Goal: Information Seeking & Learning: Find contact information

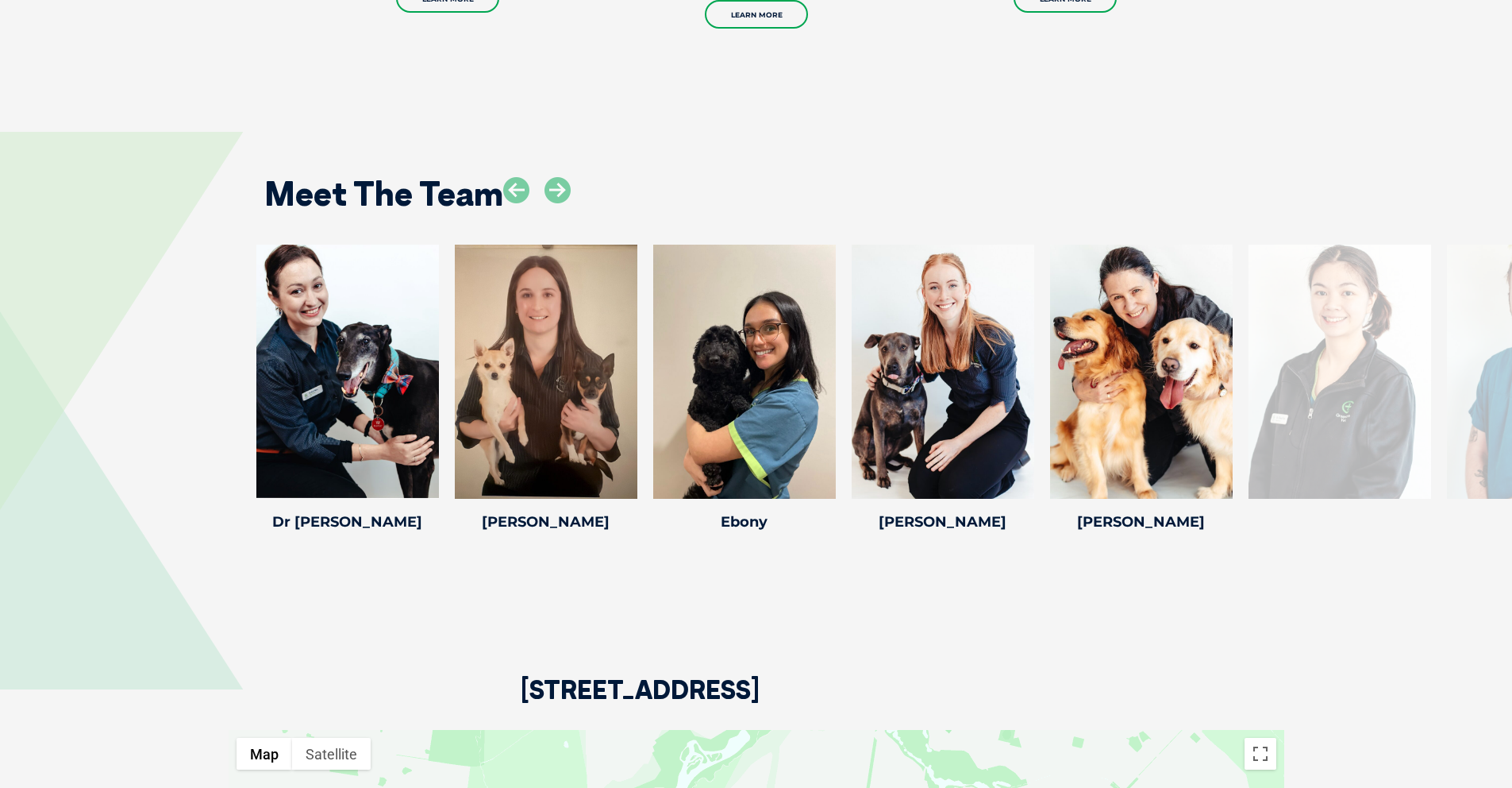
scroll to position [2157, 0]
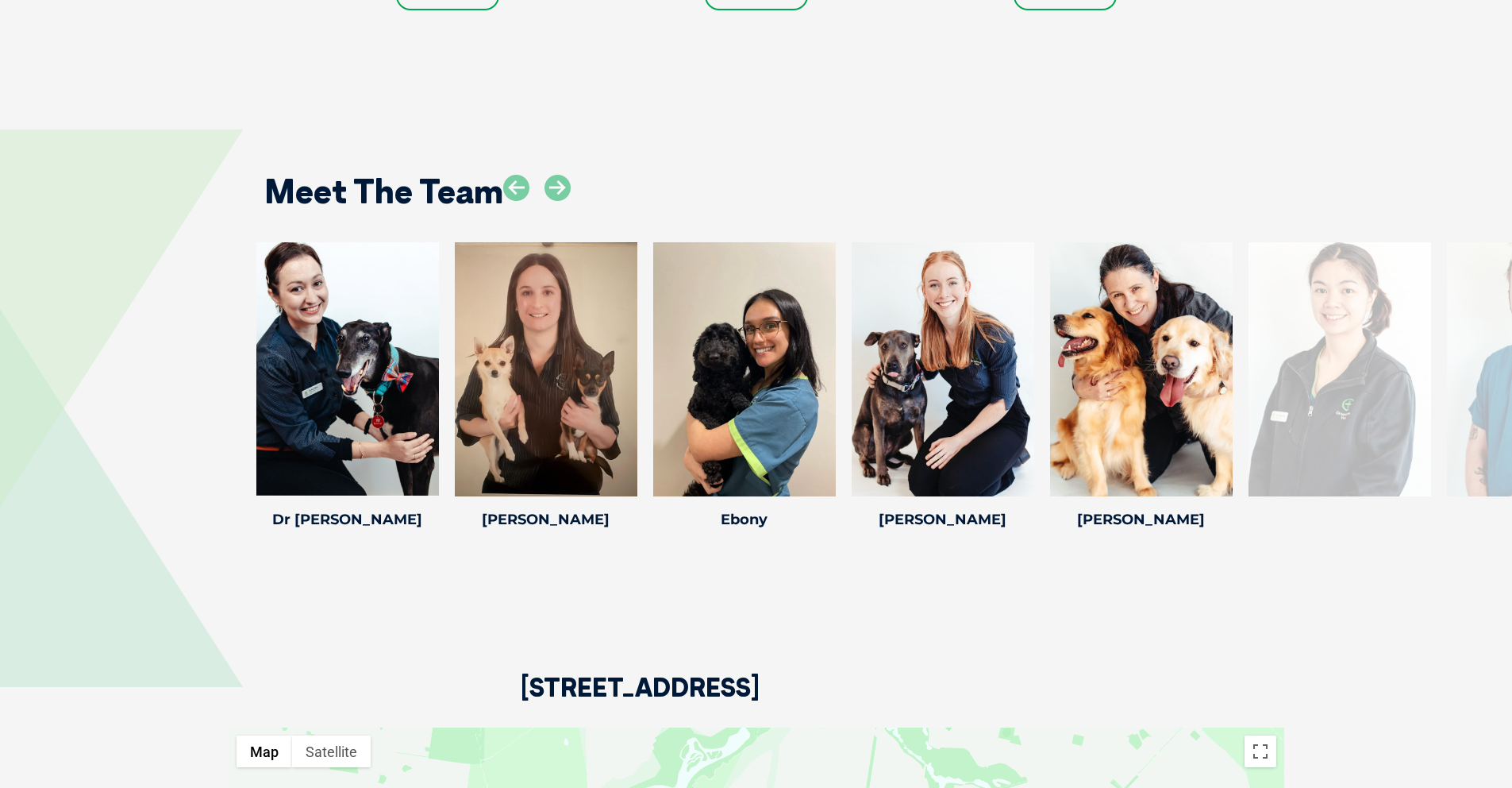
click at [1327, 360] on div at bounding box center [1339, 369] width 183 height 254
click at [1324, 360] on div at bounding box center [1339, 369] width 183 height 254
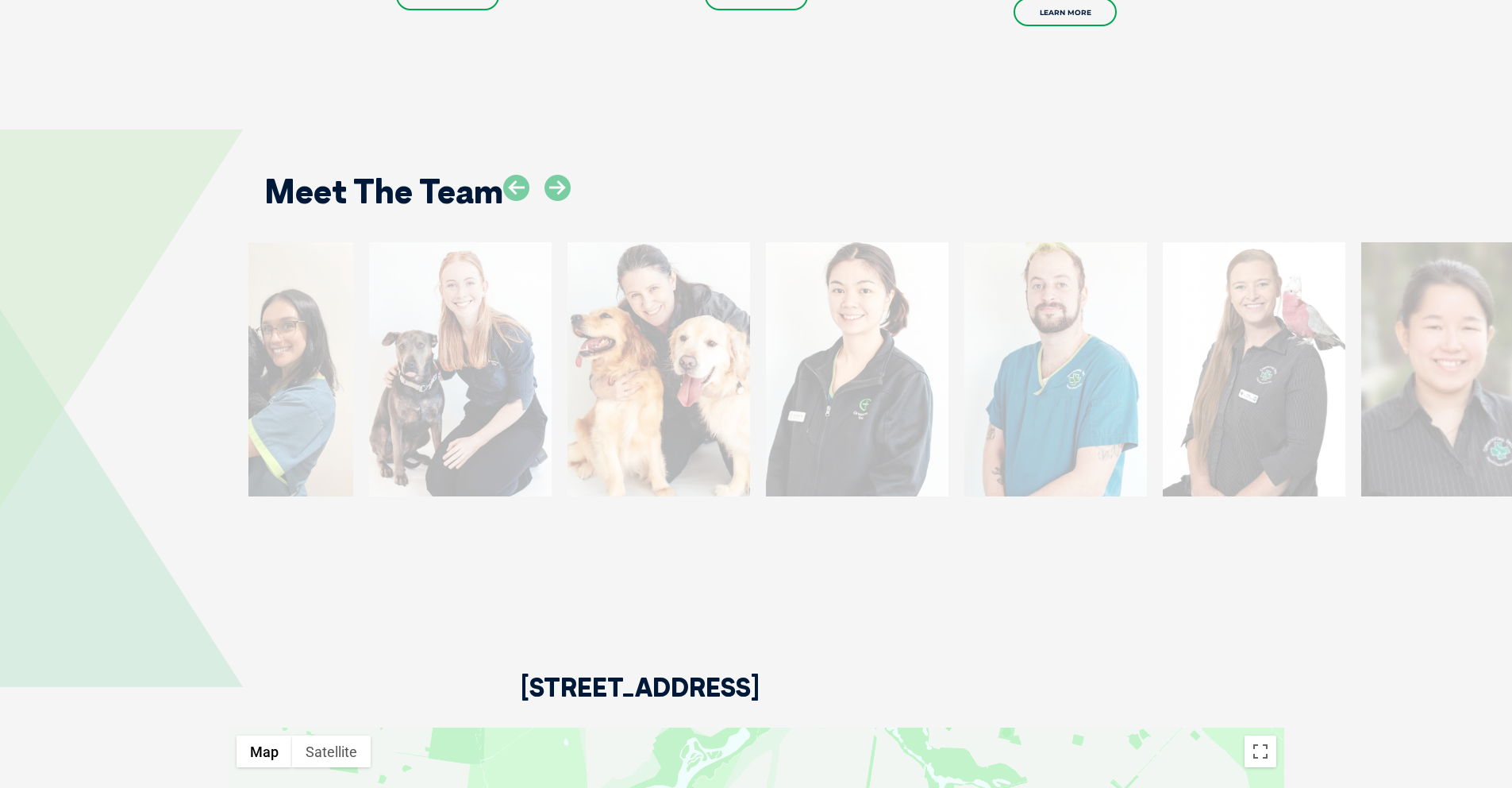
drag, startPoint x: 1086, startPoint y: 387, endPoint x: 679, endPoint y: 372, distance: 407.3
click at [679, 374] on div at bounding box center [658, 369] width 183 height 254
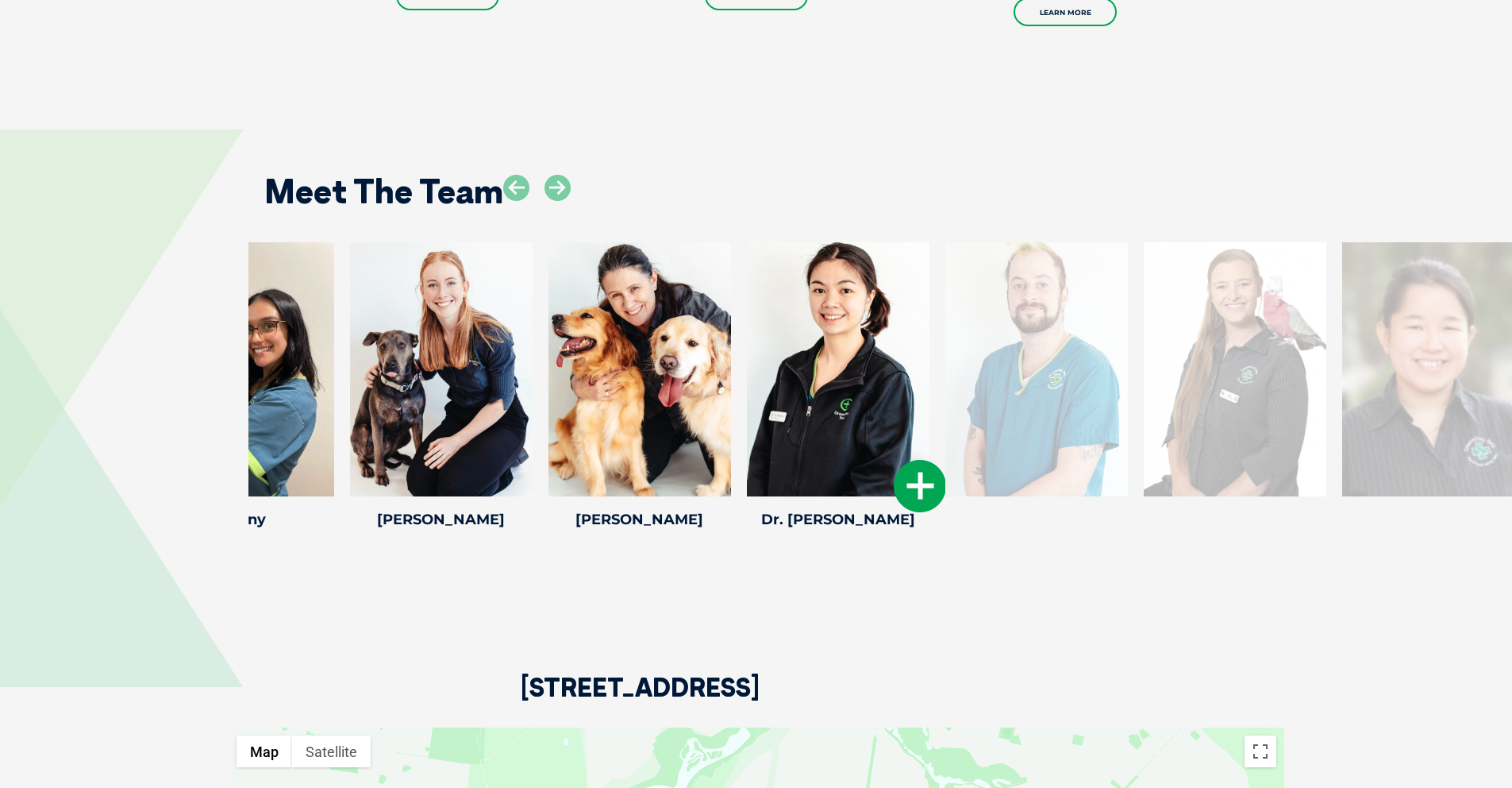
drag, startPoint x: 1196, startPoint y: 373, endPoint x: 807, endPoint y: 359, distance: 389.3
click at [807, 359] on div at bounding box center [837, 369] width 183 height 254
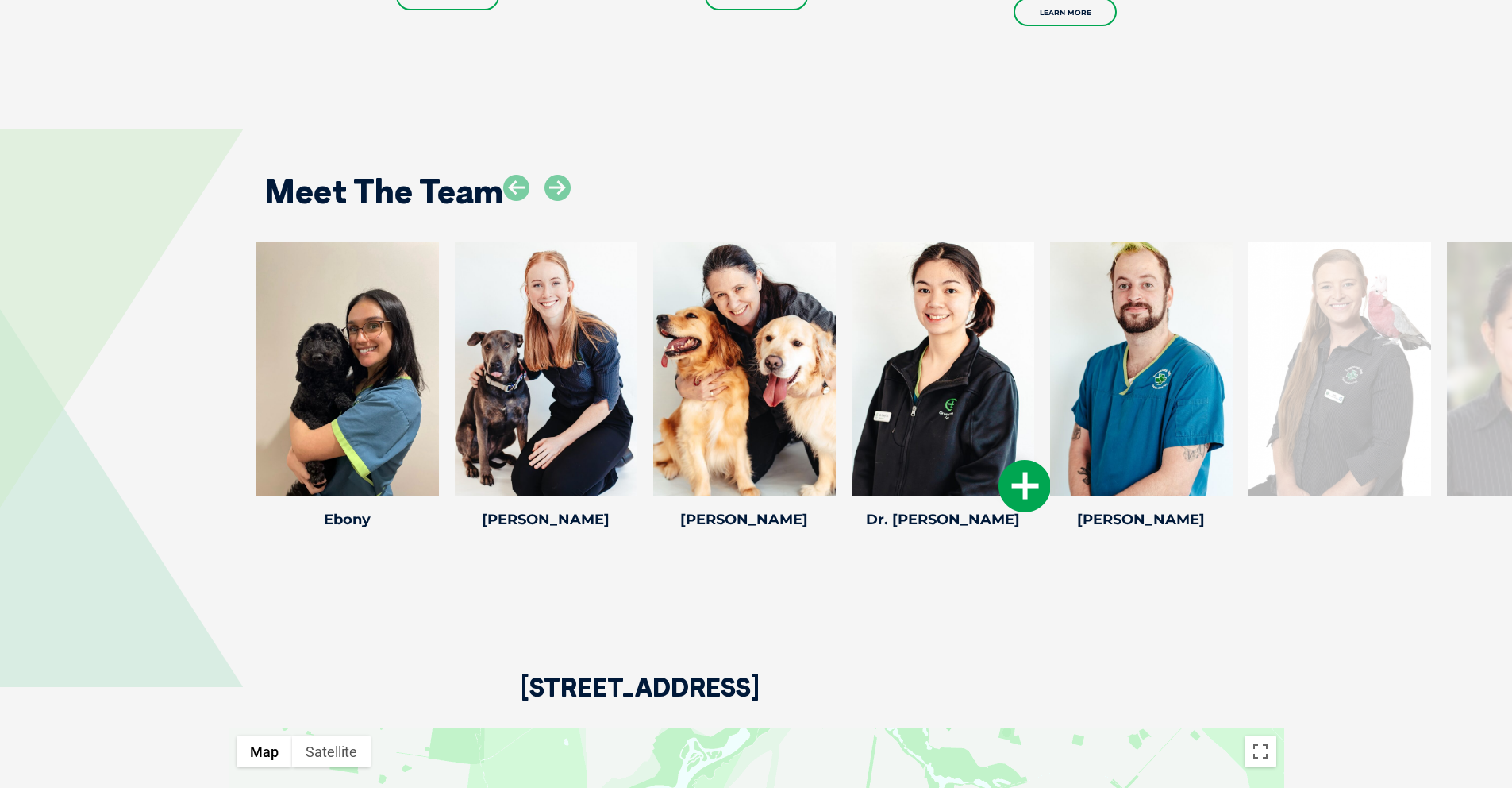
click at [1044, 481] on icon at bounding box center [1025, 486] width 52 height 52
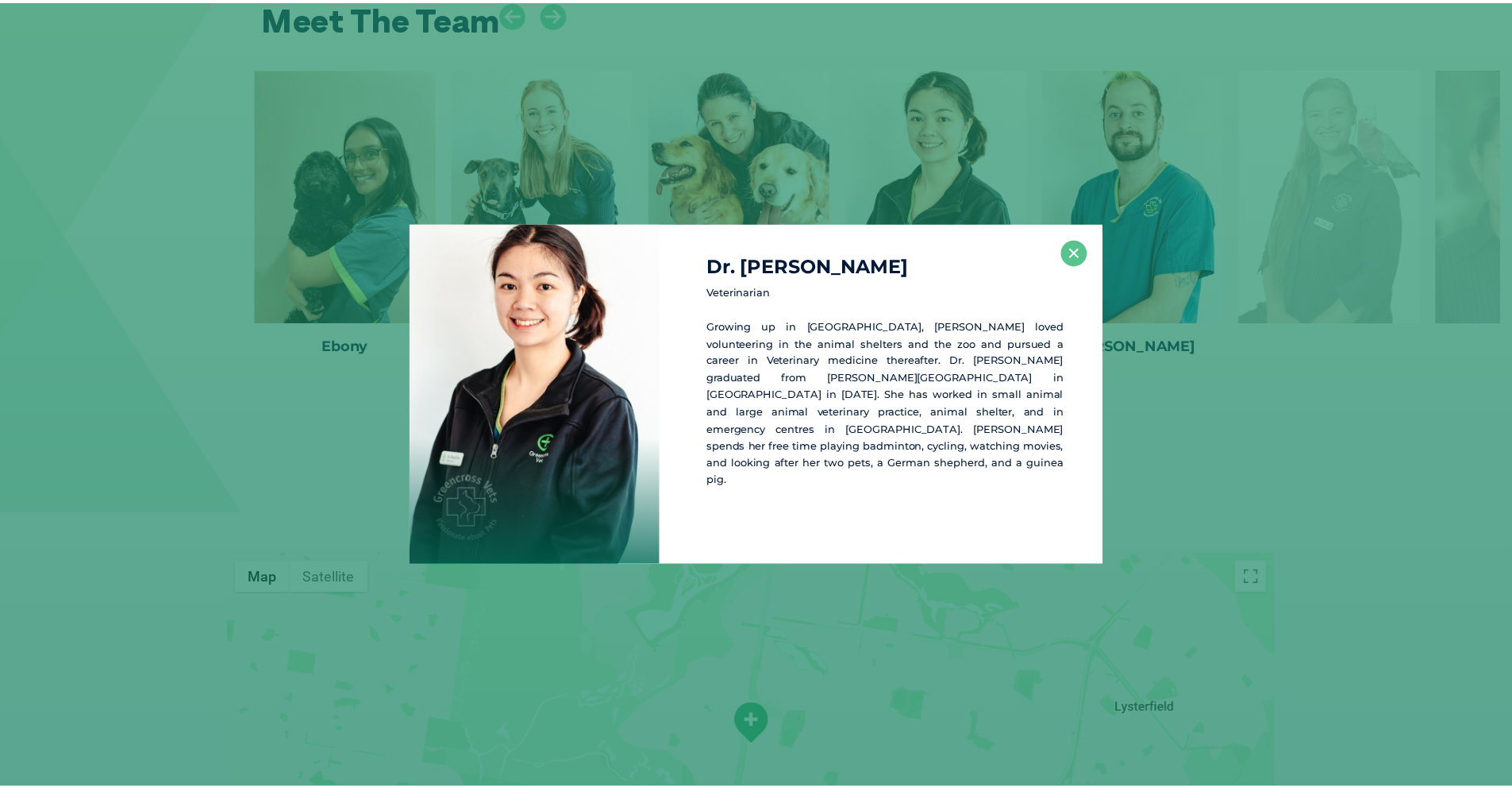
scroll to position [2351, 0]
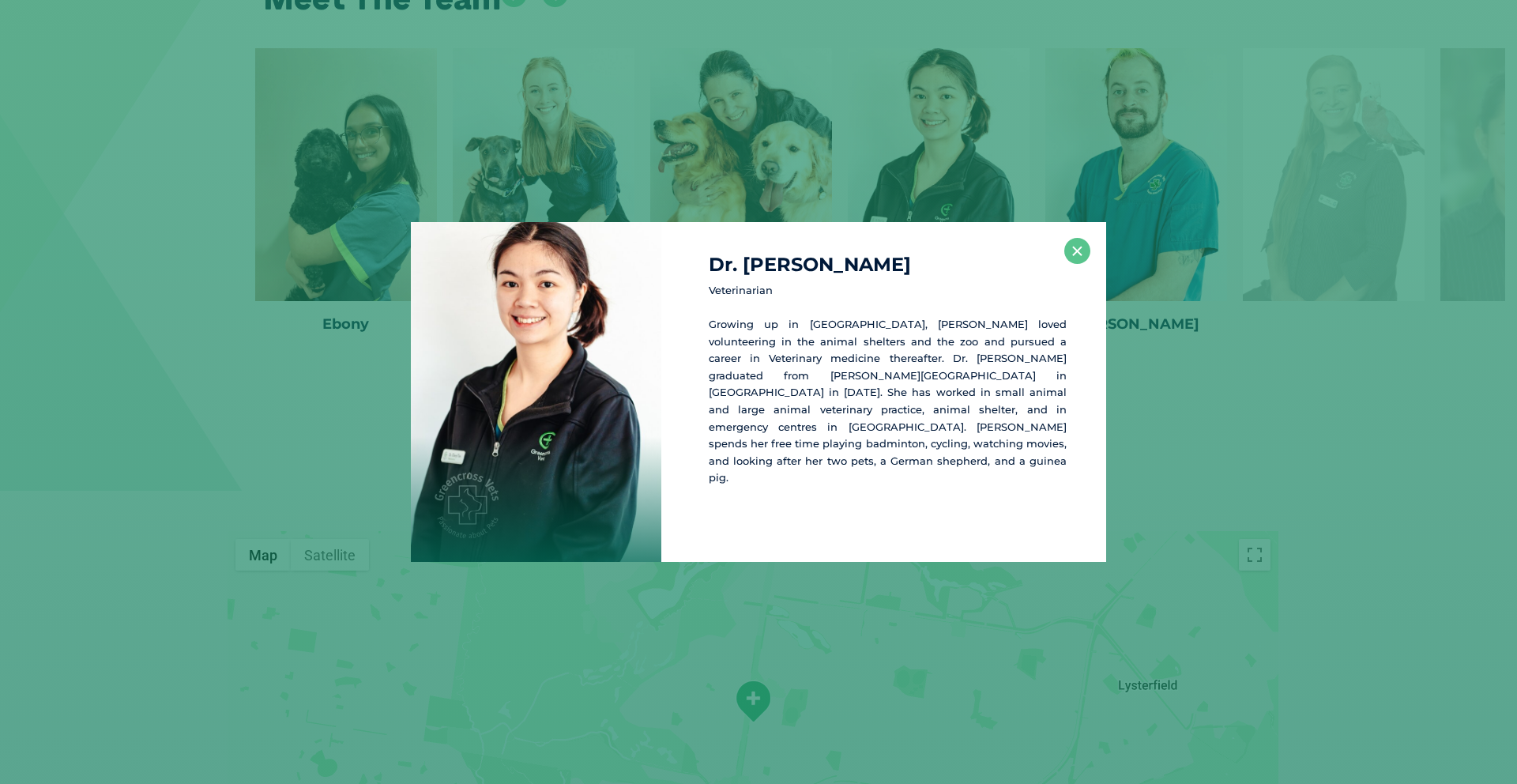
click at [1061, 258] on h4 "Dr. [PERSON_NAME]" at bounding box center [888, 264] width 358 height 19
click at [1073, 254] on button "×" at bounding box center [1078, 251] width 26 height 26
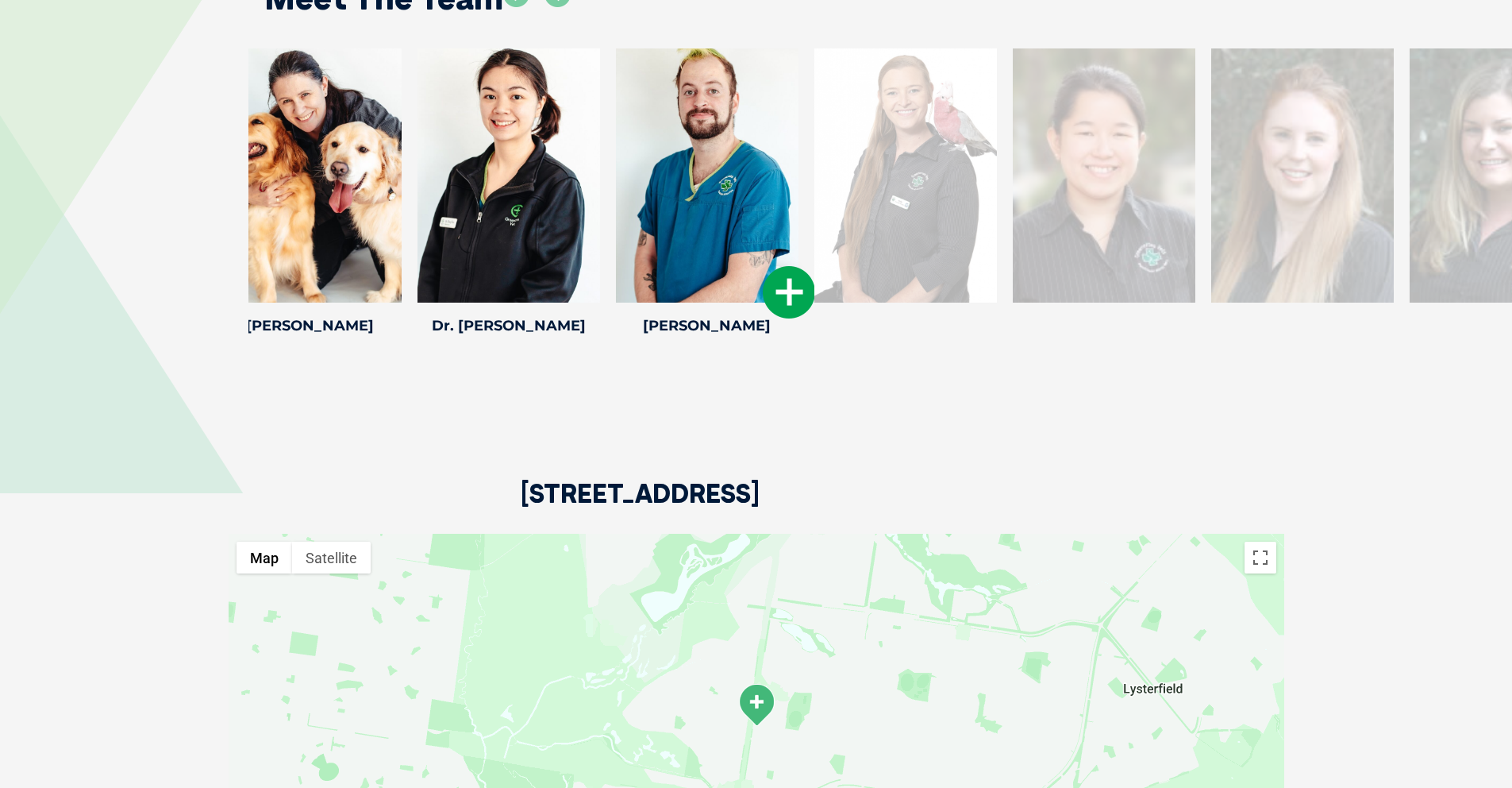
drag, startPoint x: 1079, startPoint y: 197, endPoint x: 529, endPoint y: 165, distance: 550.9
click at [616, 167] on div at bounding box center [706, 175] width 183 height 254
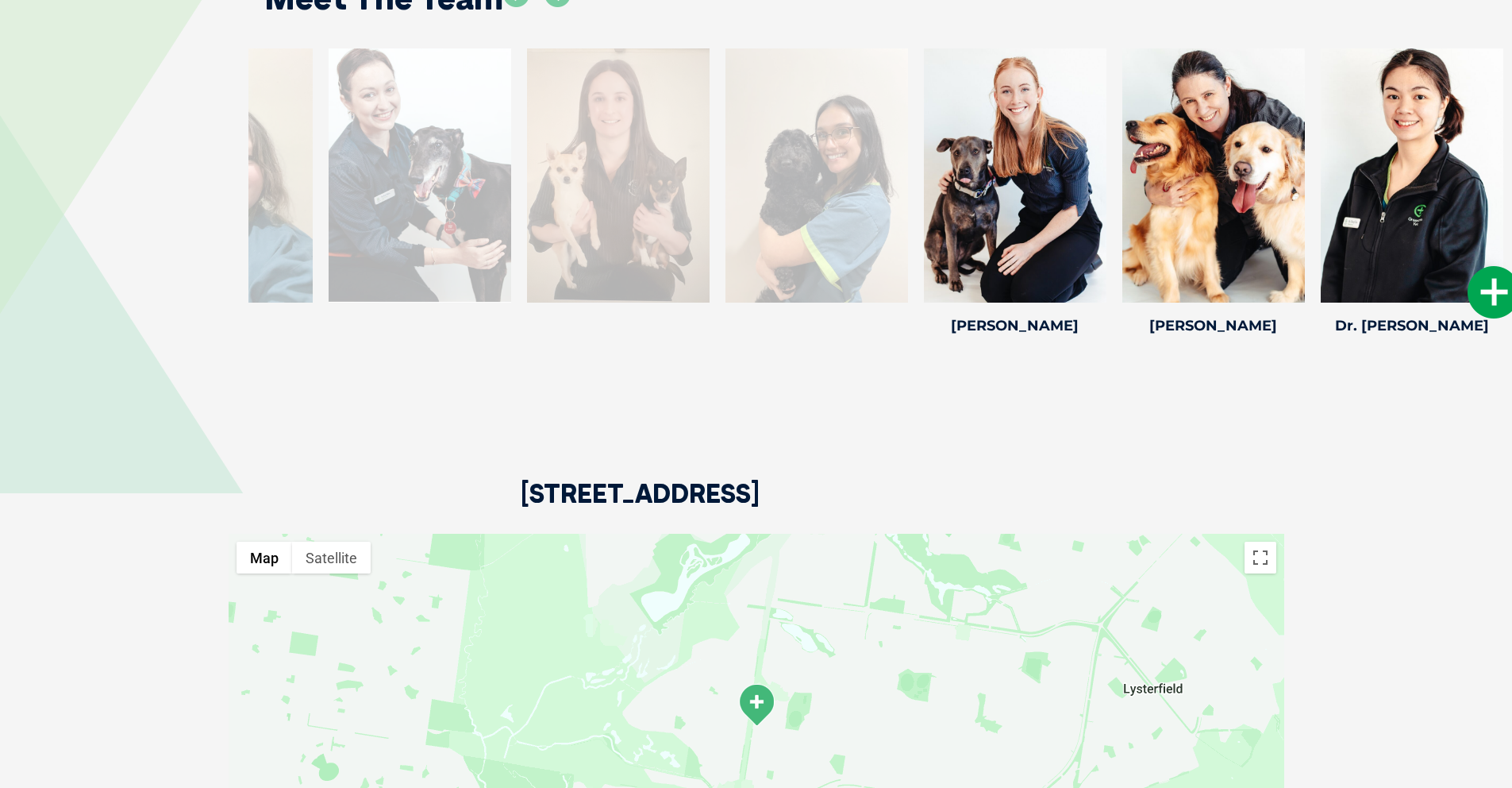
drag, startPoint x: 804, startPoint y: 169, endPoint x: 1450, endPoint y: 265, distance: 653.1
click at [1451, 265] on div at bounding box center [1411, 175] width 183 height 254
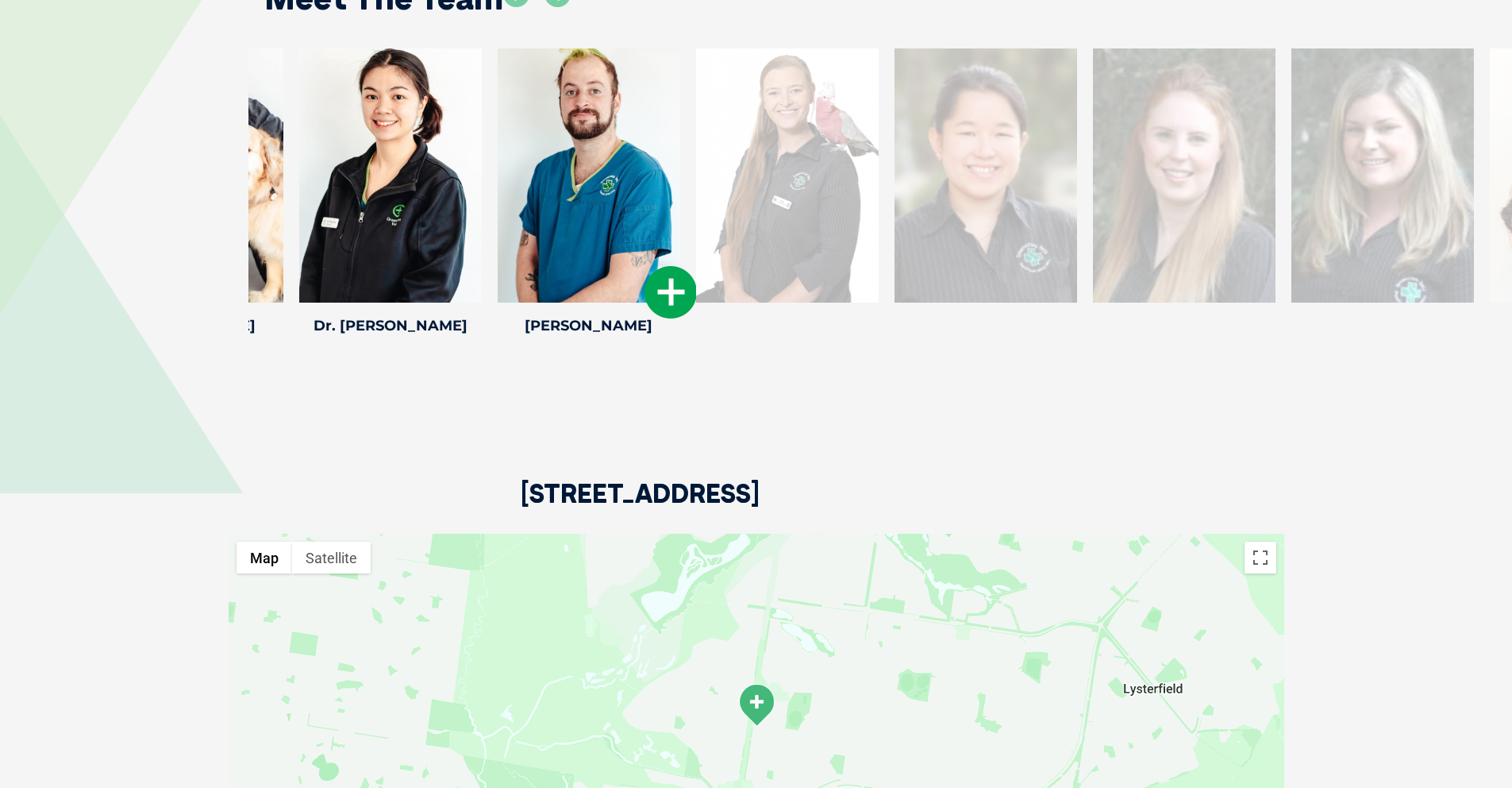
drag, startPoint x: 809, startPoint y: 193, endPoint x: 590, endPoint y: 143, distance: 224.6
click at [589, 146] on div at bounding box center [589, 175] width 183 height 254
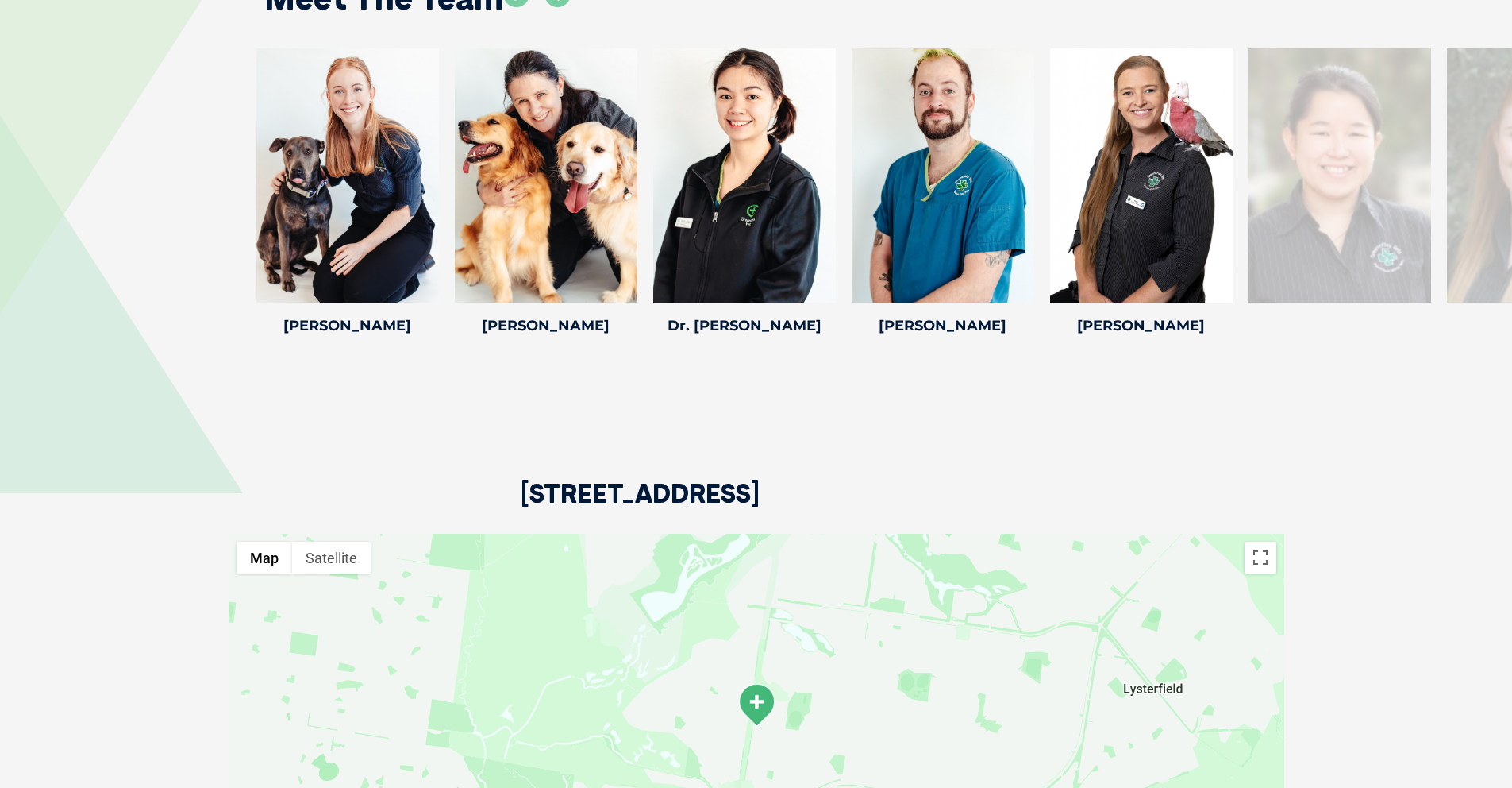
click at [1348, 177] on div at bounding box center [1339, 175] width 183 height 254
click at [1339, 184] on div at bounding box center [1339, 175] width 183 height 254
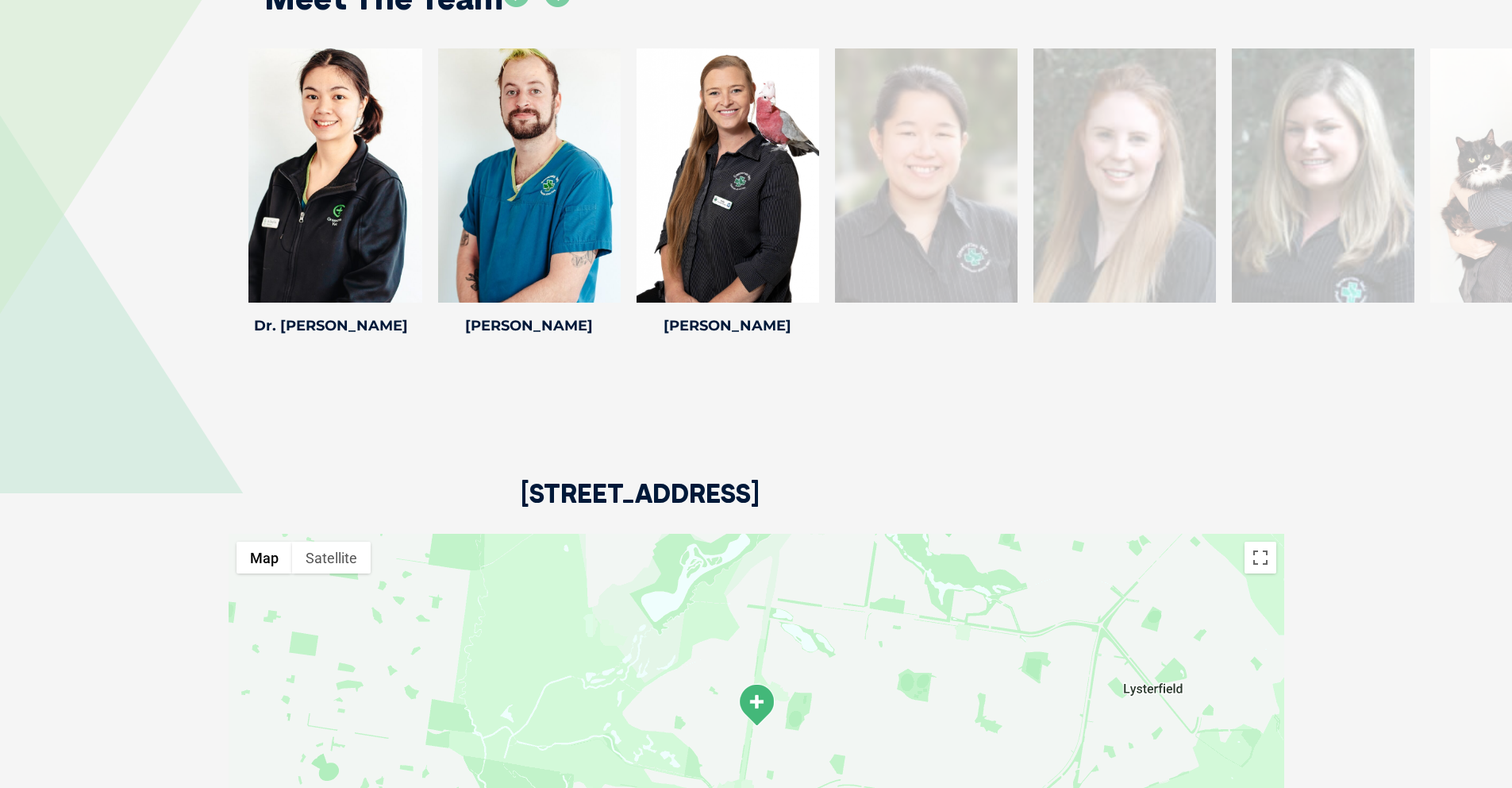
drag, startPoint x: 1333, startPoint y: 183, endPoint x: 931, endPoint y: 143, distance: 404.0
click at [922, 144] on div at bounding box center [926, 175] width 183 height 254
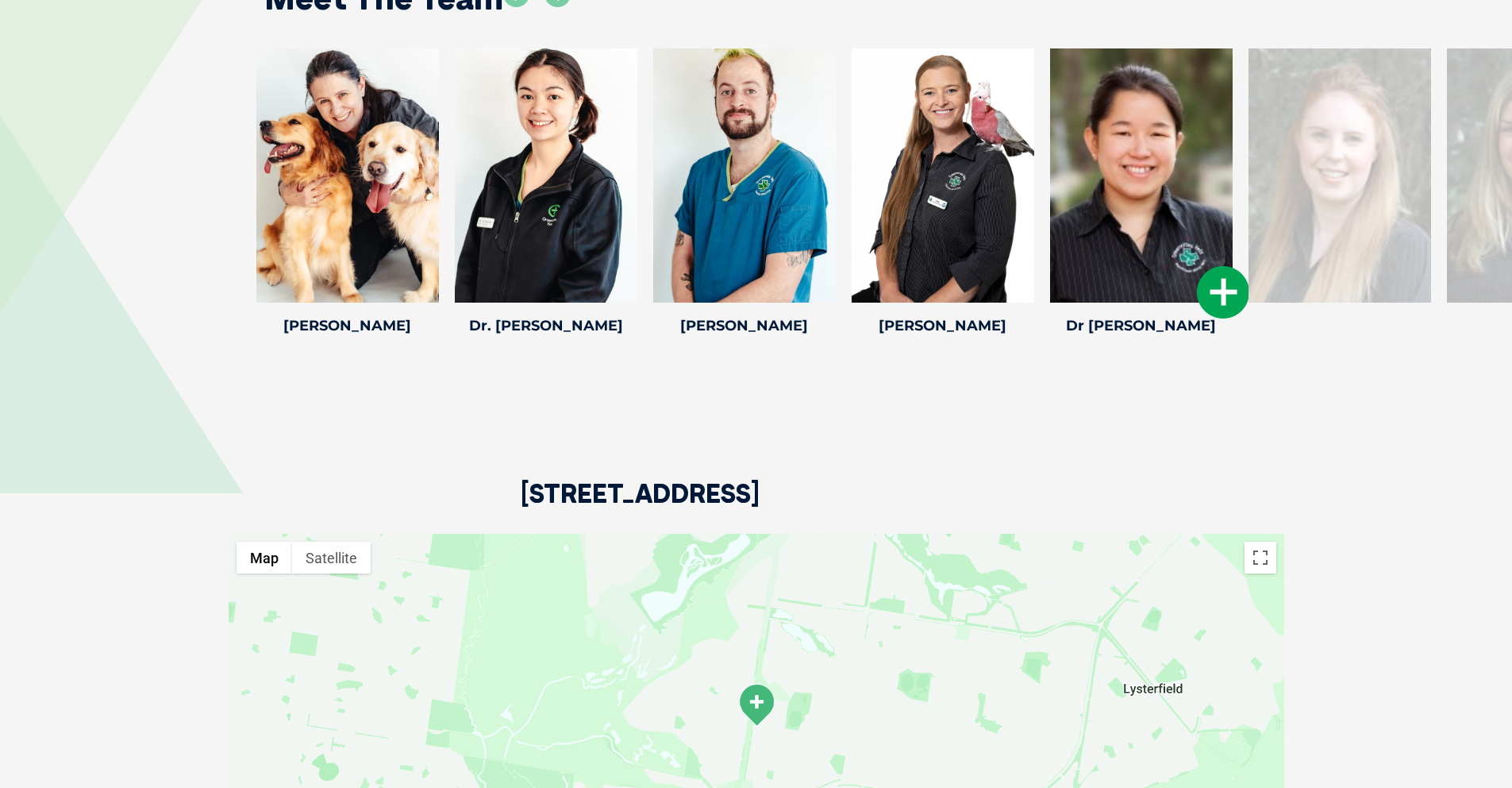
click at [1153, 176] on div at bounding box center [1141, 175] width 183 height 254
click at [1379, 184] on div at bounding box center [1339, 175] width 183 height 254
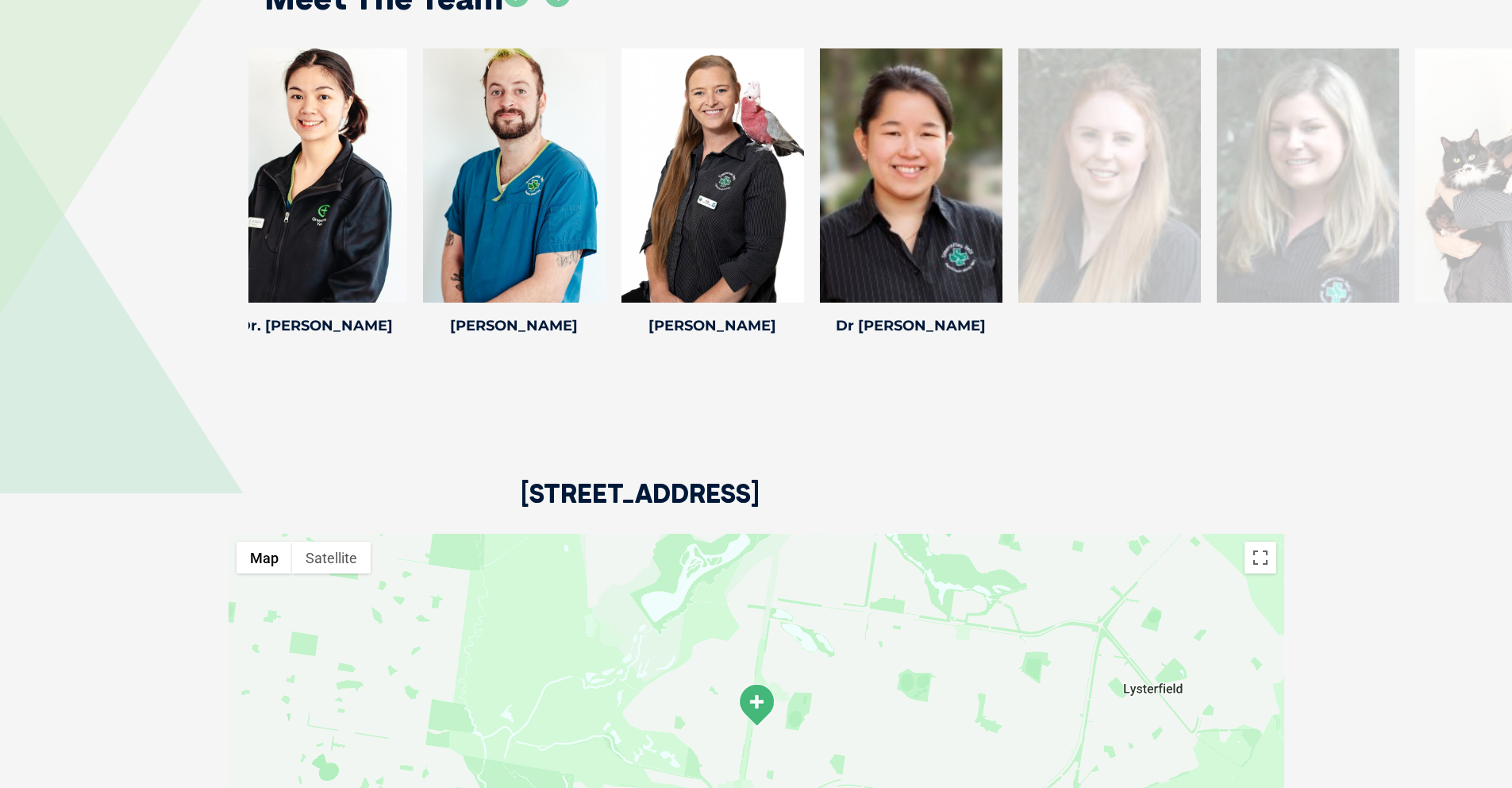
drag, startPoint x: 1328, startPoint y: 172, endPoint x: 1122, endPoint y: 167, distance: 206.1
click at [1124, 169] on div at bounding box center [1109, 175] width 183 height 254
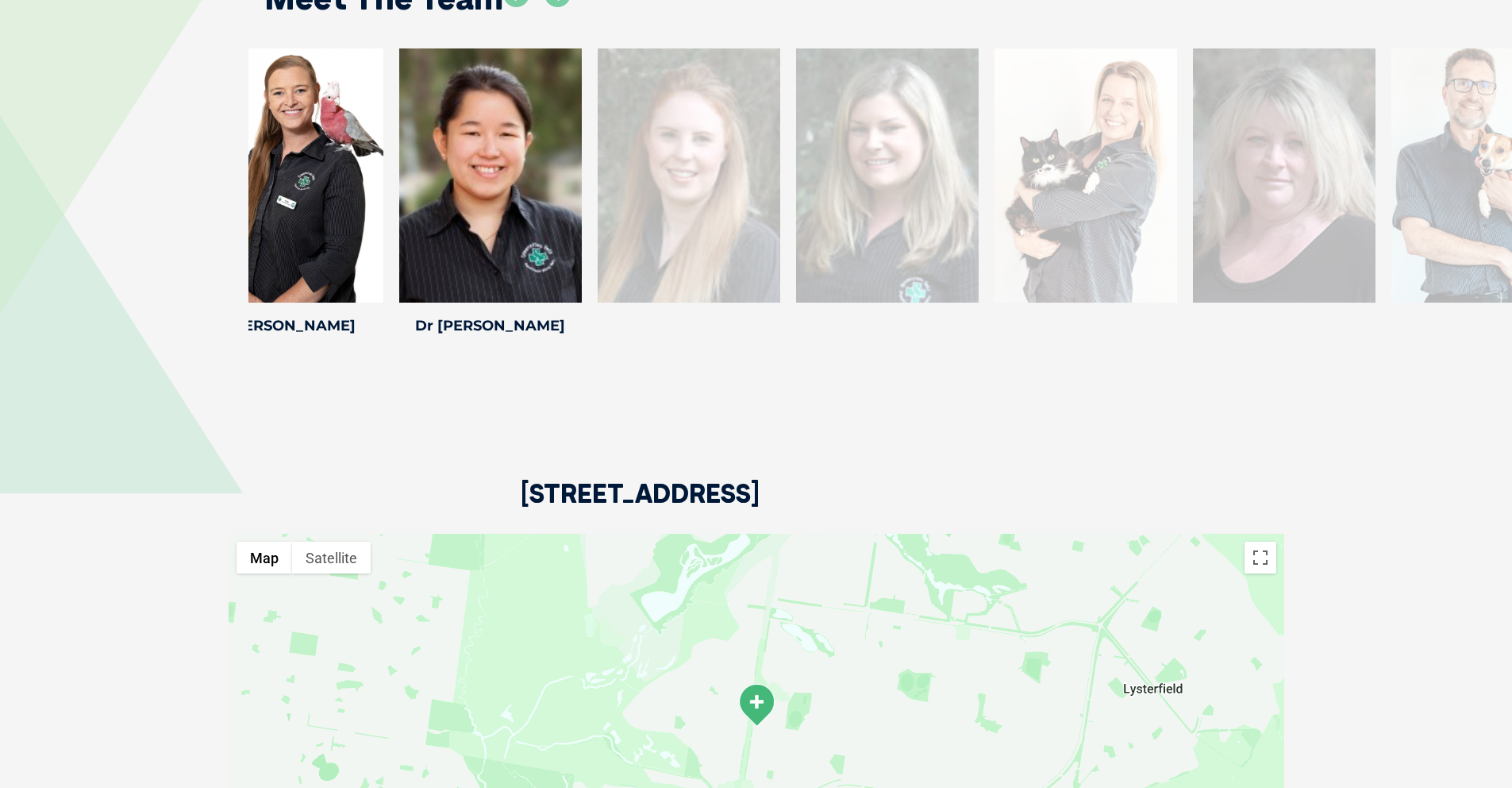
drag, startPoint x: 1275, startPoint y: 162, endPoint x: 690, endPoint y: 58, distance: 594.2
click at [691, 59] on div at bounding box center [688, 175] width 183 height 254
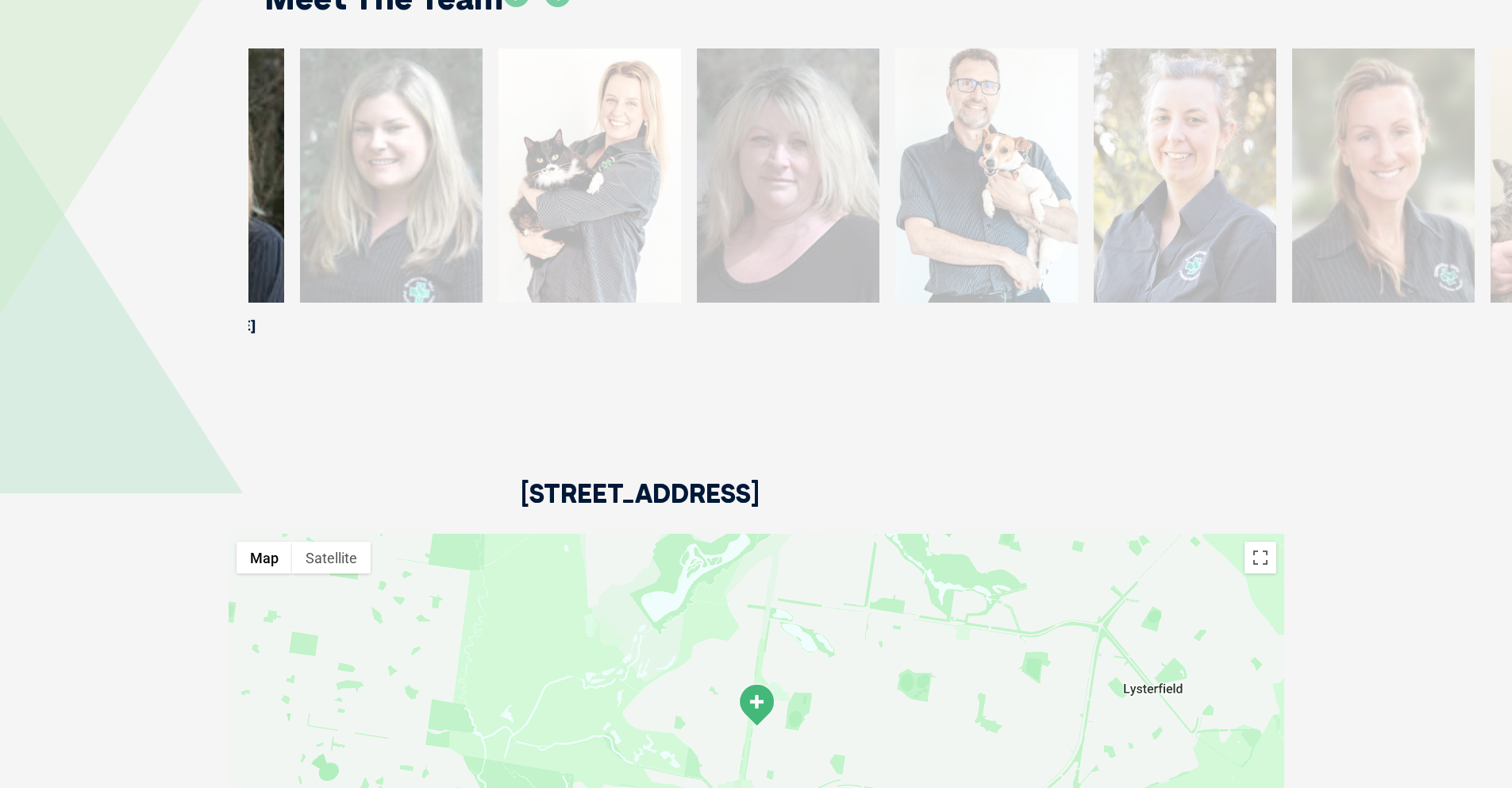
drag, startPoint x: 1305, startPoint y: 152, endPoint x: 364, endPoint y: 133, distance: 941.2
click at [364, 133] on div at bounding box center [390, 175] width 183 height 254
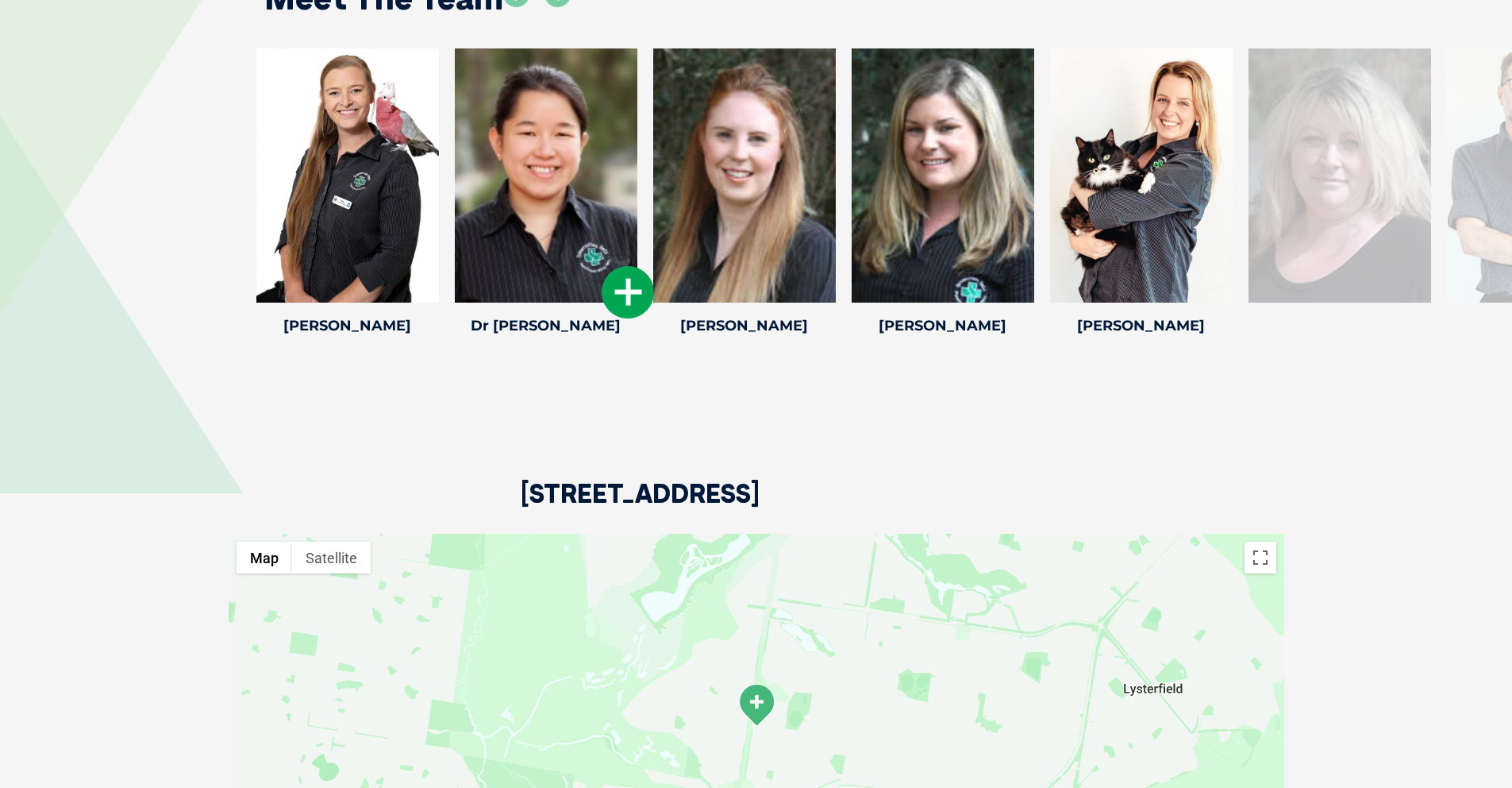
drag, startPoint x: 1018, startPoint y: 143, endPoint x: 524, endPoint y: 119, distance: 494.6
click at [203, 129] on div "[PERSON_NAME] [PERSON_NAME] Professional Pet [PERSON_NAME] has been professiona…" at bounding box center [756, 194] width 1512 height 292
click at [1498, 113] on div at bounding box center [1537, 175] width 183 height 254
click at [1491, 113] on div at bounding box center [1537, 175] width 183 height 254
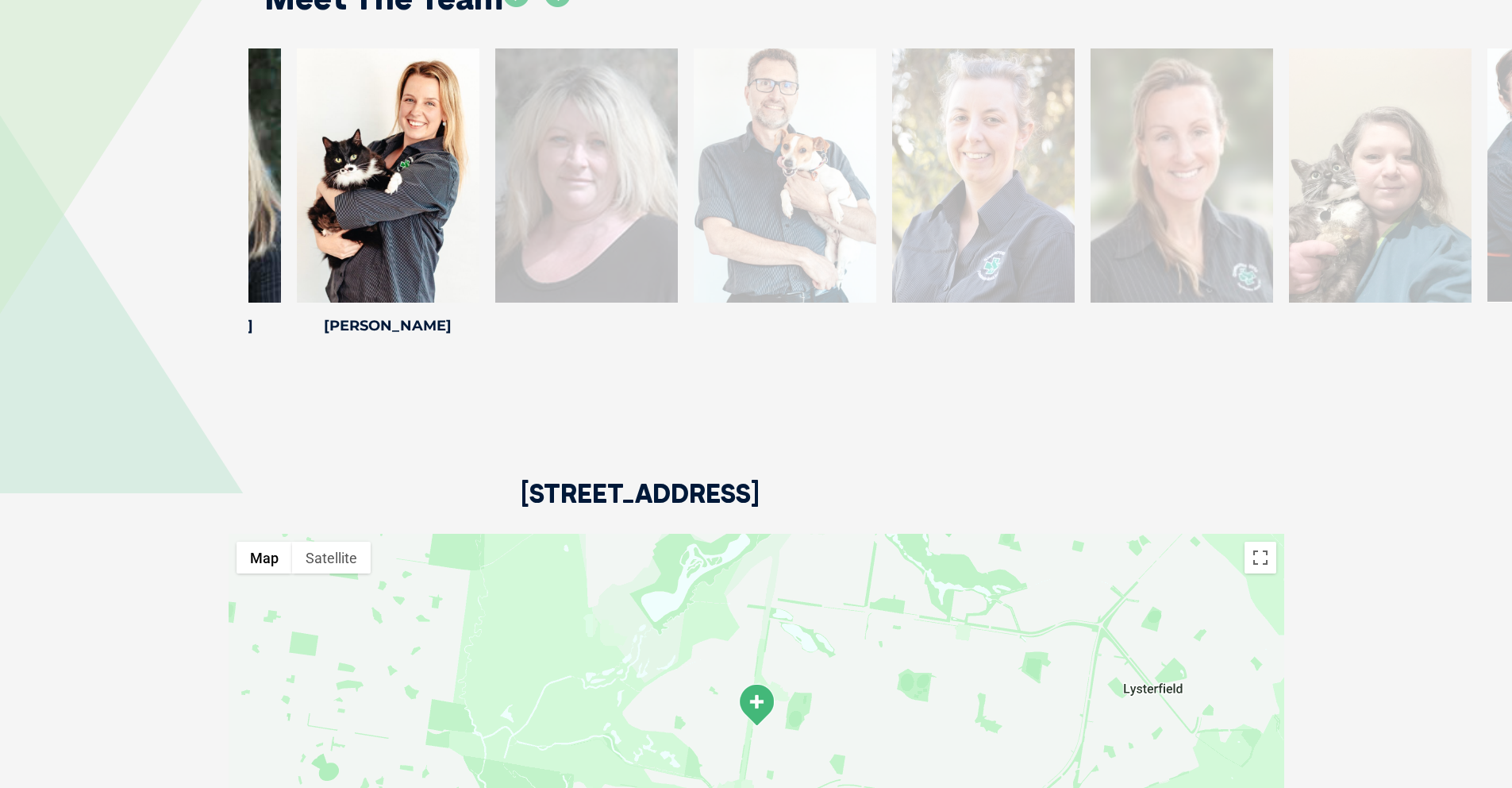
drag, startPoint x: 1480, startPoint y: 114, endPoint x: 737, endPoint y: 102, distance: 743.1
click at [737, 103] on div at bounding box center [784, 175] width 183 height 254
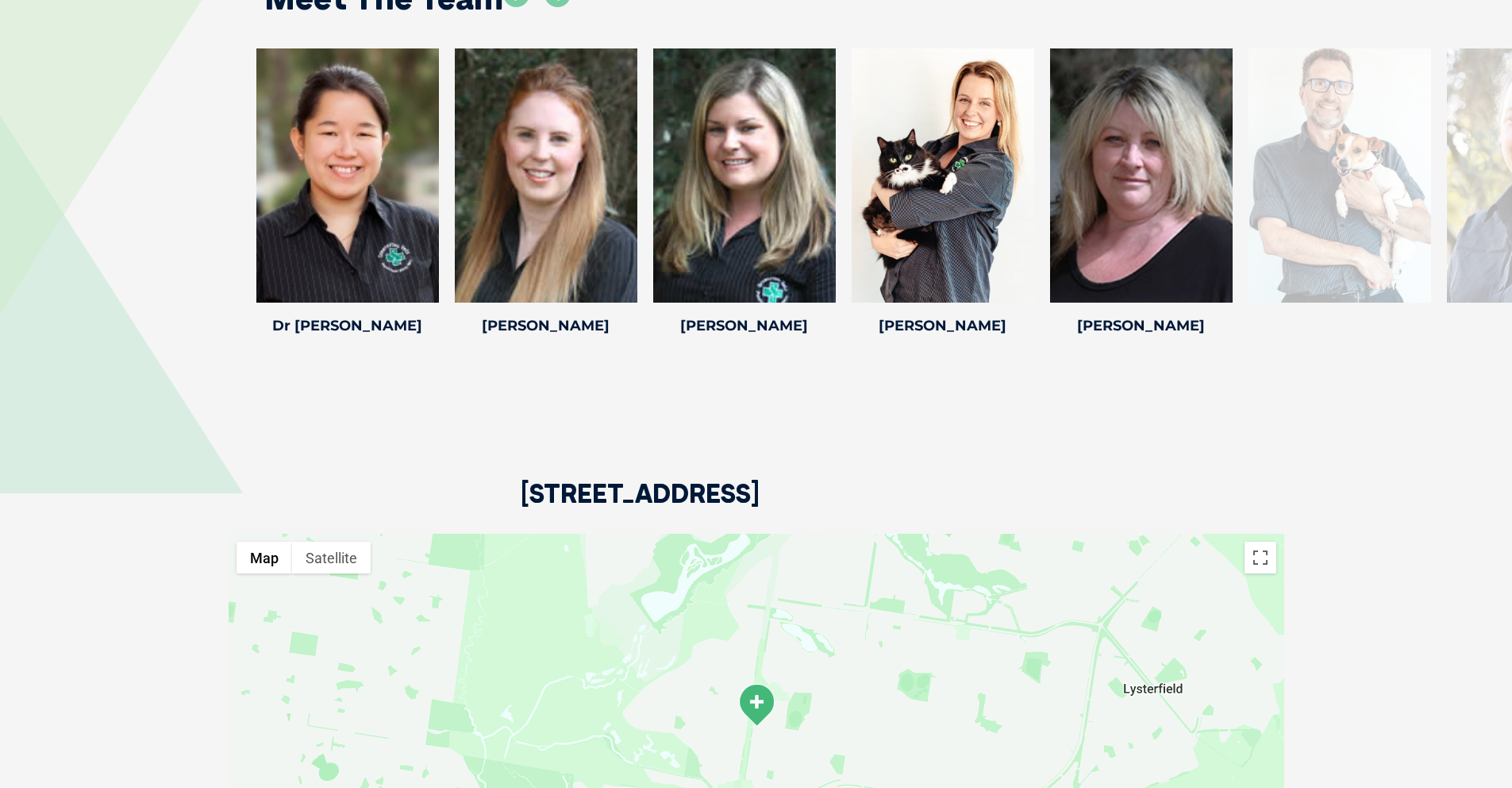
click at [1378, 137] on div at bounding box center [1339, 175] width 183 height 254
click at [1347, 156] on div at bounding box center [1339, 175] width 183 height 254
click at [1344, 156] on div at bounding box center [1339, 175] width 183 height 254
click at [1345, 156] on div at bounding box center [1339, 175] width 183 height 254
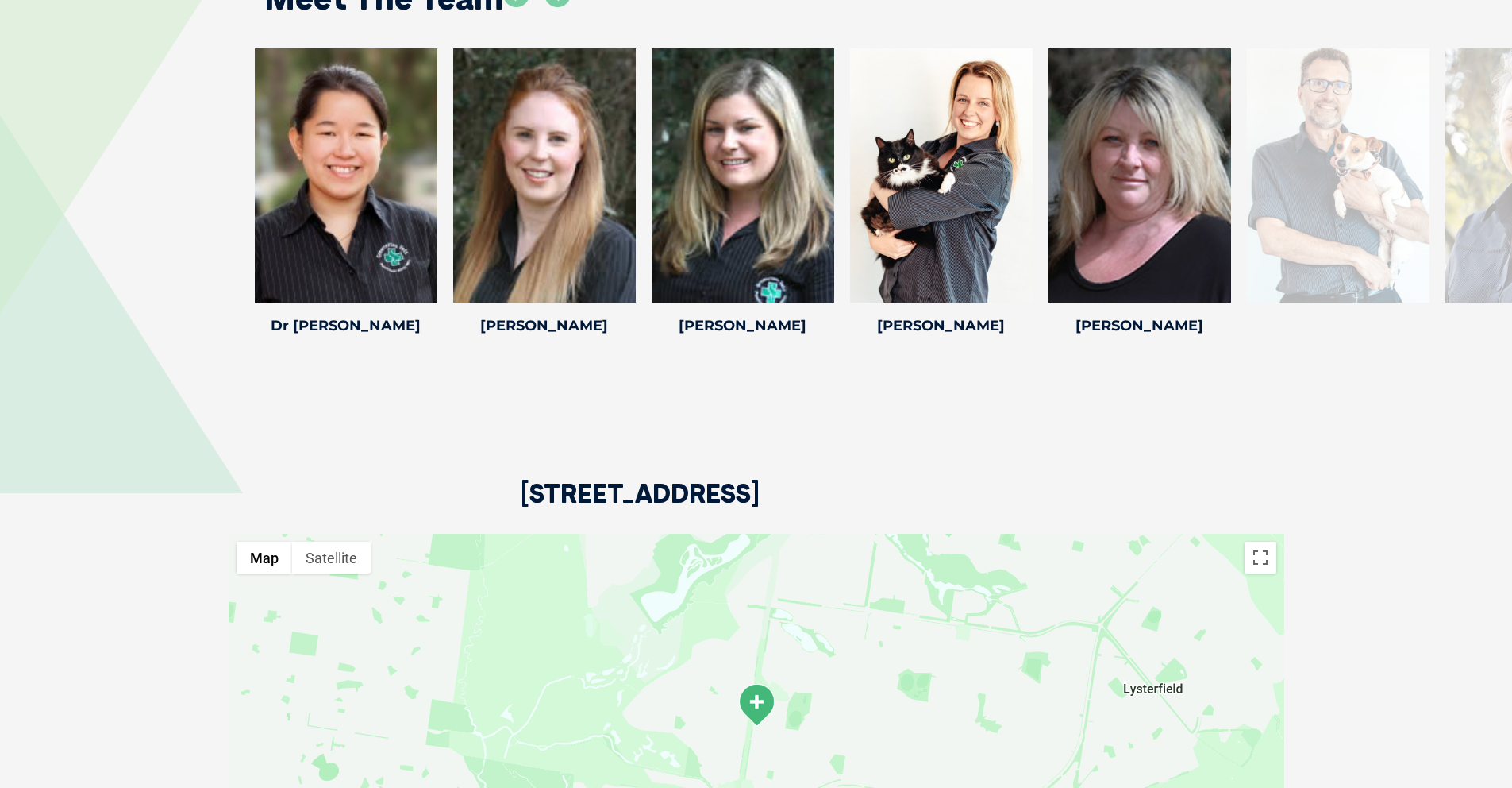
drag, startPoint x: 1329, startPoint y: 170, endPoint x: 1280, endPoint y: 187, distance: 51.9
click at [1266, 191] on div at bounding box center [1338, 175] width 183 height 254
drag, startPoint x: 1311, startPoint y: 174, endPoint x: 1329, endPoint y: 166, distance: 19.7
click at [1318, 171] on div at bounding box center [1338, 175] width 183 height 254
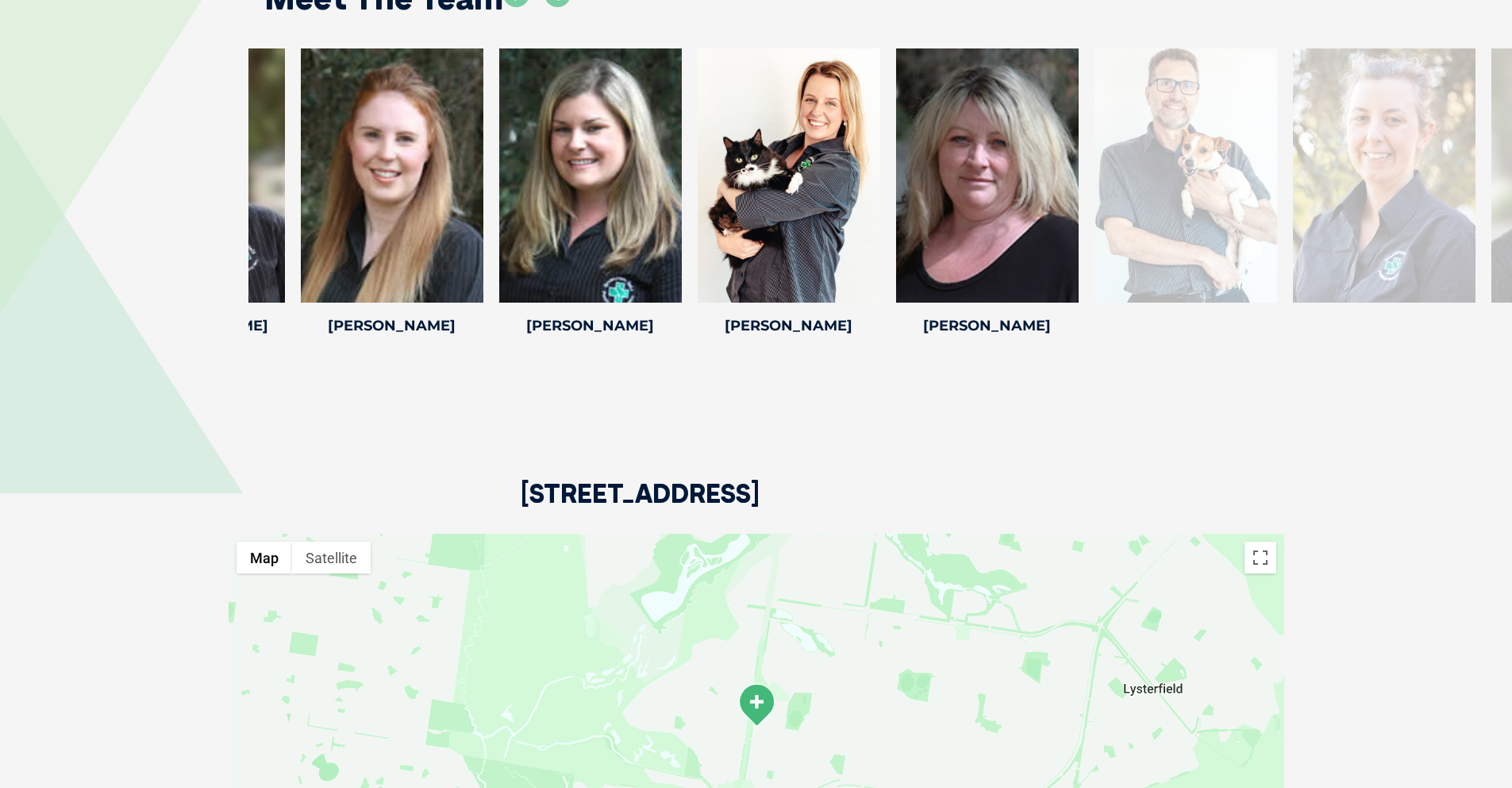
drag, startPoint x: 1337, startPoint y: 165, endPoint x: 1096, endPoint y: 145, distance: 241.8
click at [1095, 146] on div at bounding box center [1185, 175] width 183 height 254
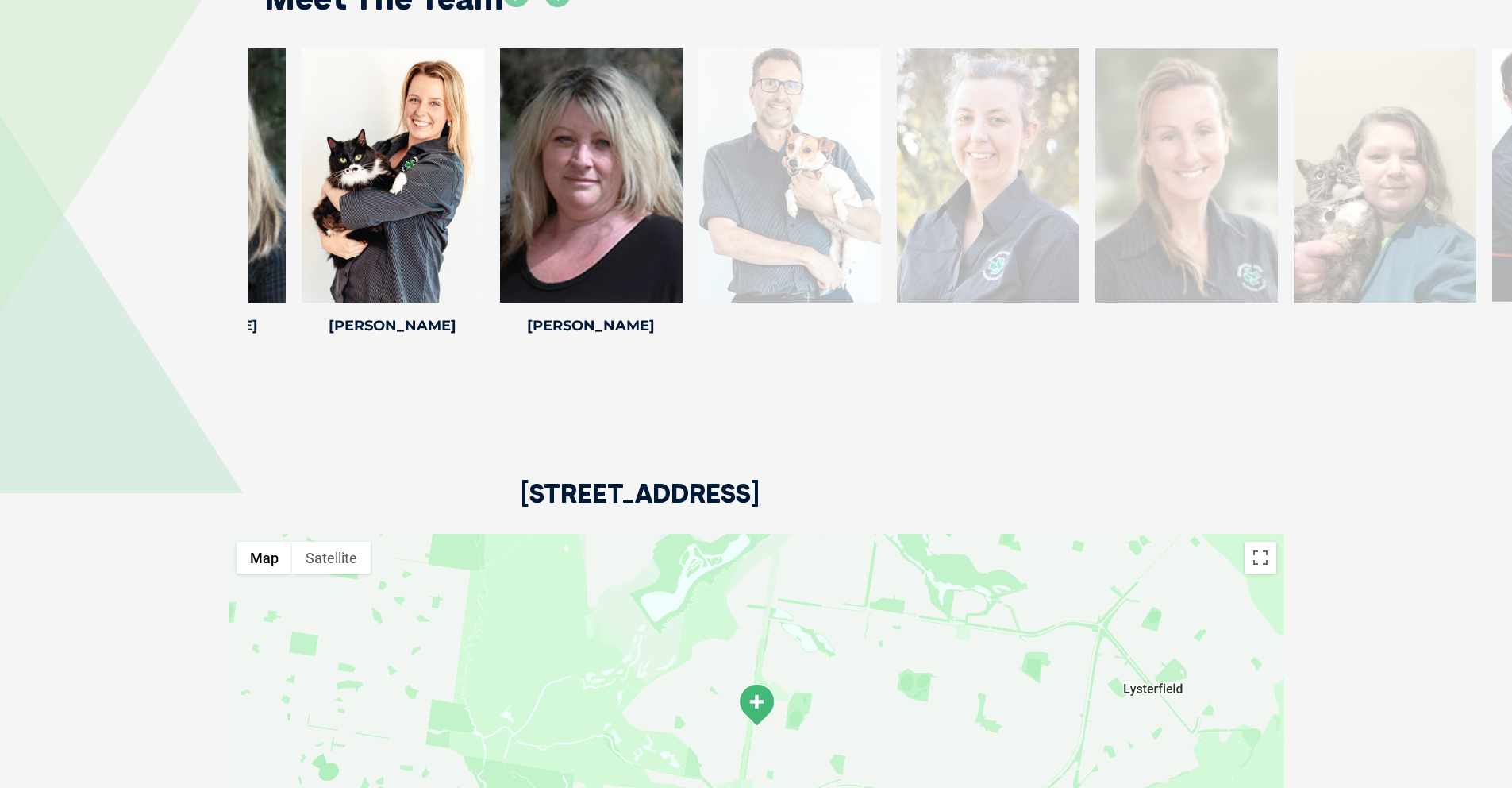
drag, startPoint x: 1248, startPoint y: 146, endPoint x: 750, endPoint y: 97, distance: 500.4
click at [750, 97] on div at bounding box center [789, 175] width 183 height 254
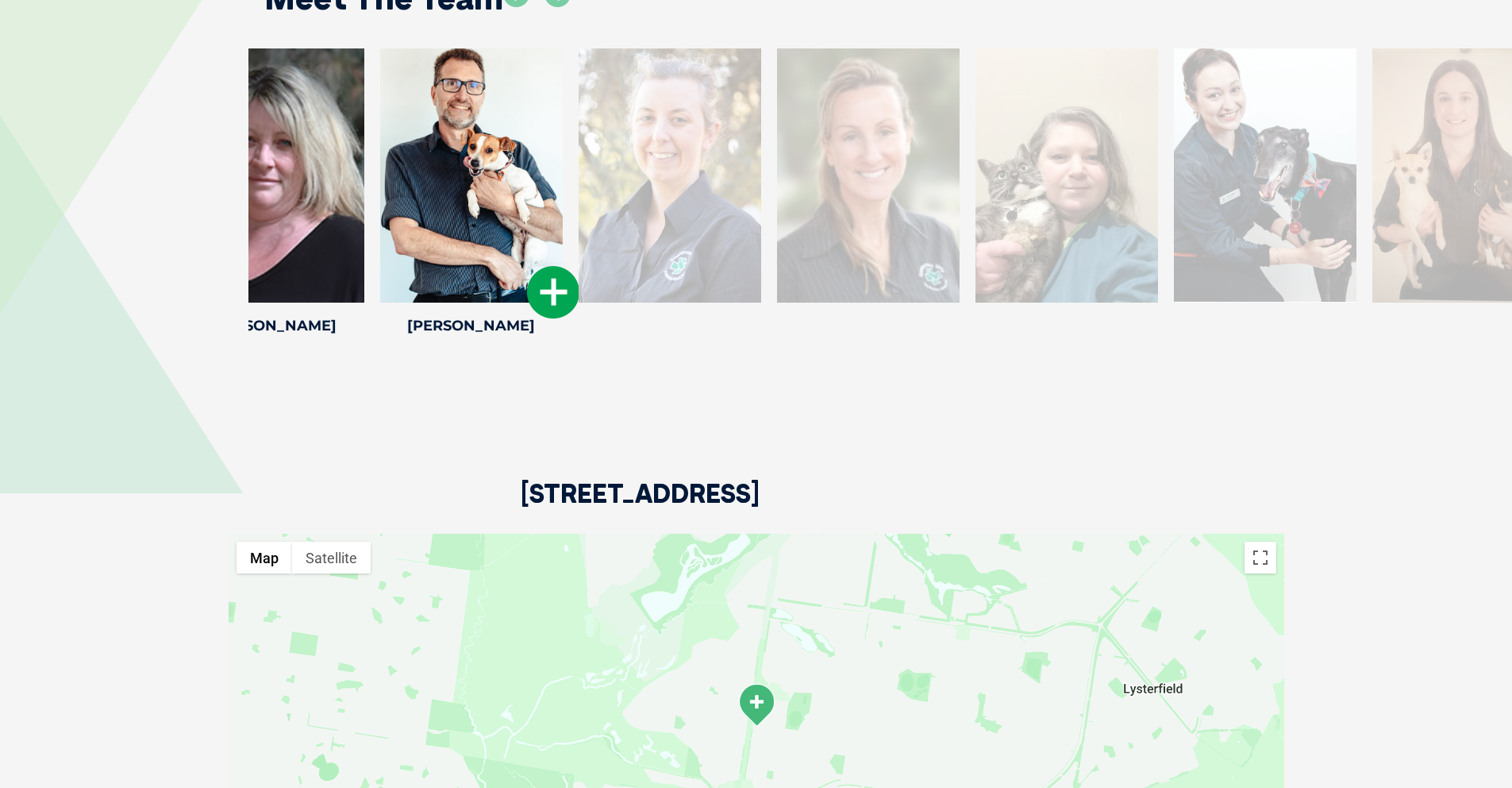
drag, startPoint x: 1048, startPoint y: 137, endPoint x: 544, endPoint y: 76, distance: 507.7
click at [542, 77] on div at bounding box center [471, 175] width 183 height 254
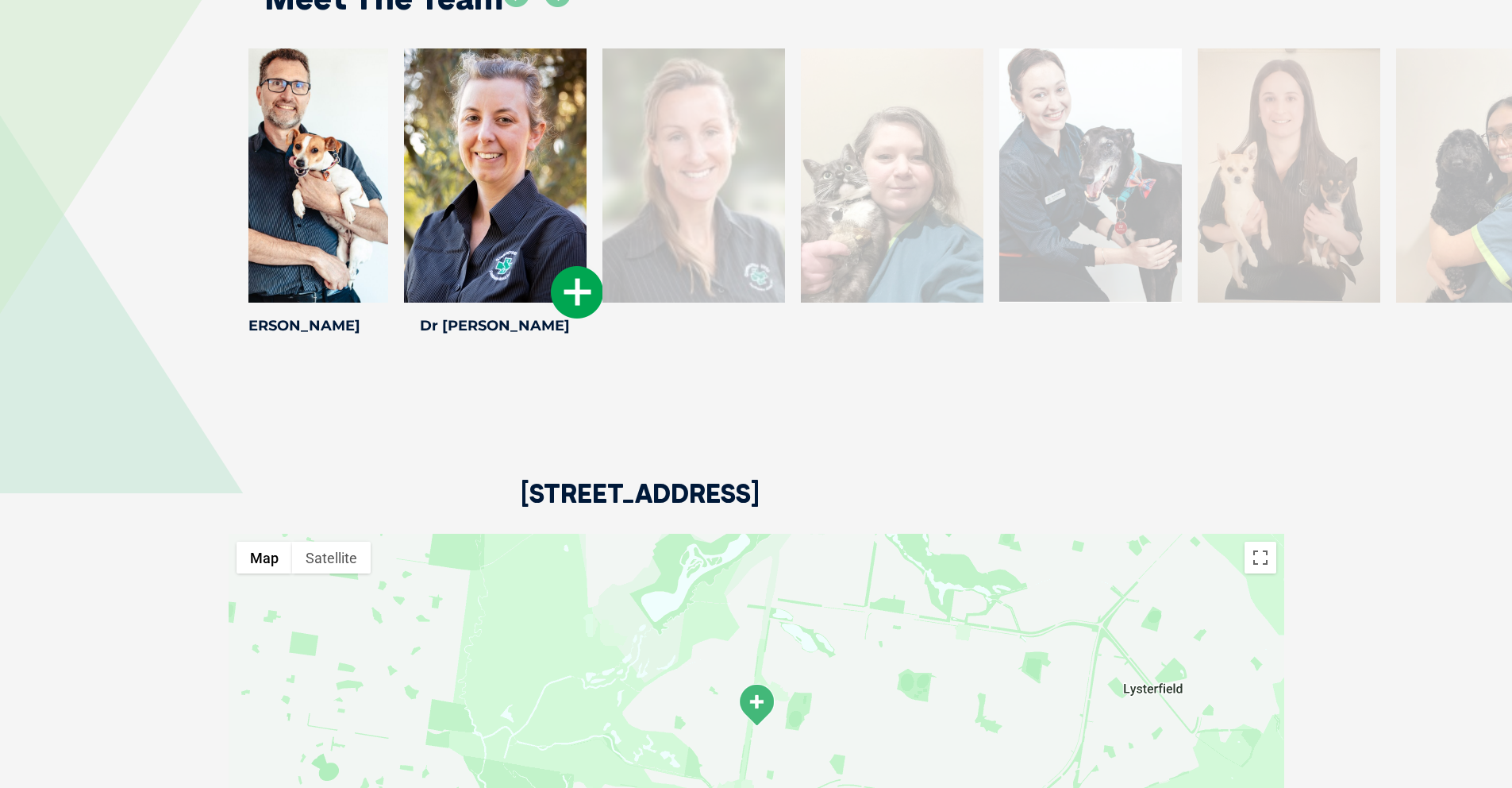
drag, startPoint x: 947, startPoint y: 167, endPoint x: 451, endPoint y: 143, distance: 496.6
click at [454, 147] on div at bounding box center [494, 175] width 183 height 254
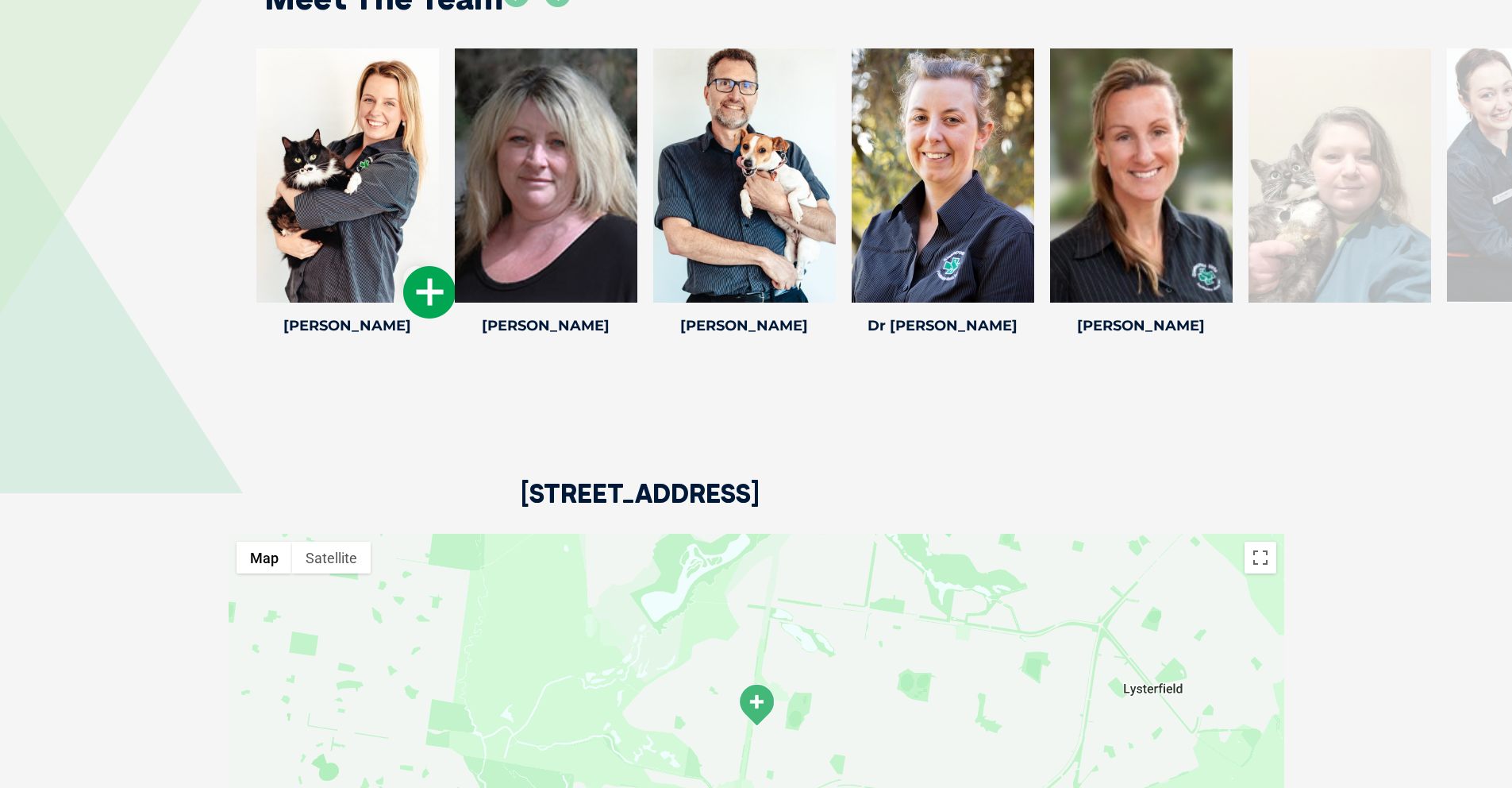
drag, startPoint x: 884, startPoint y: 118, endPoint x: 438, endPoint y: 57, distance: 450.2
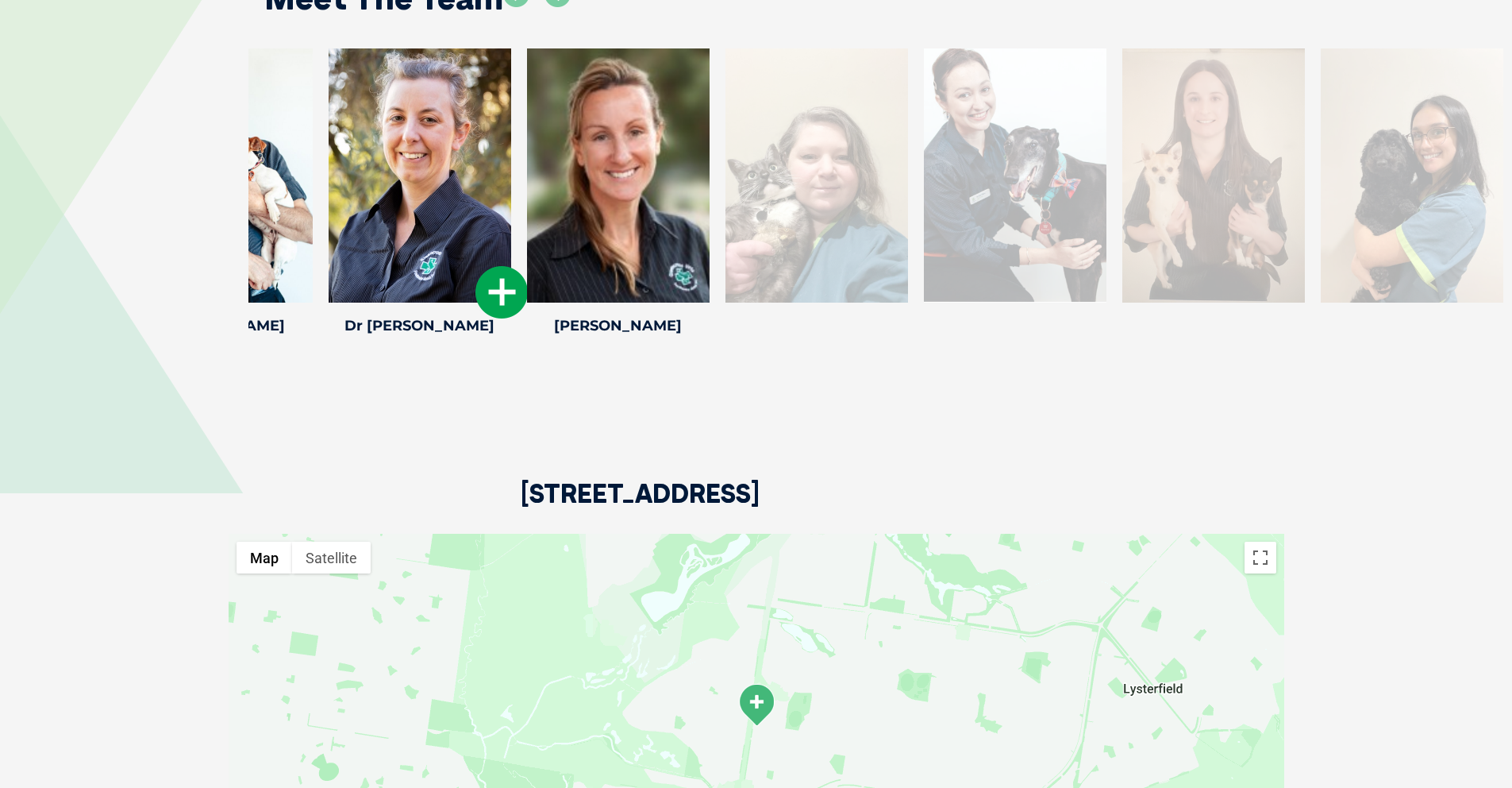
drag, startPoint x: 913, startPoint y: 165, endPoint x: 401, endPoint y: 125, distance: 513.6
click at [401, 125] on div at bounding box center [419, 175] width 183 height 254
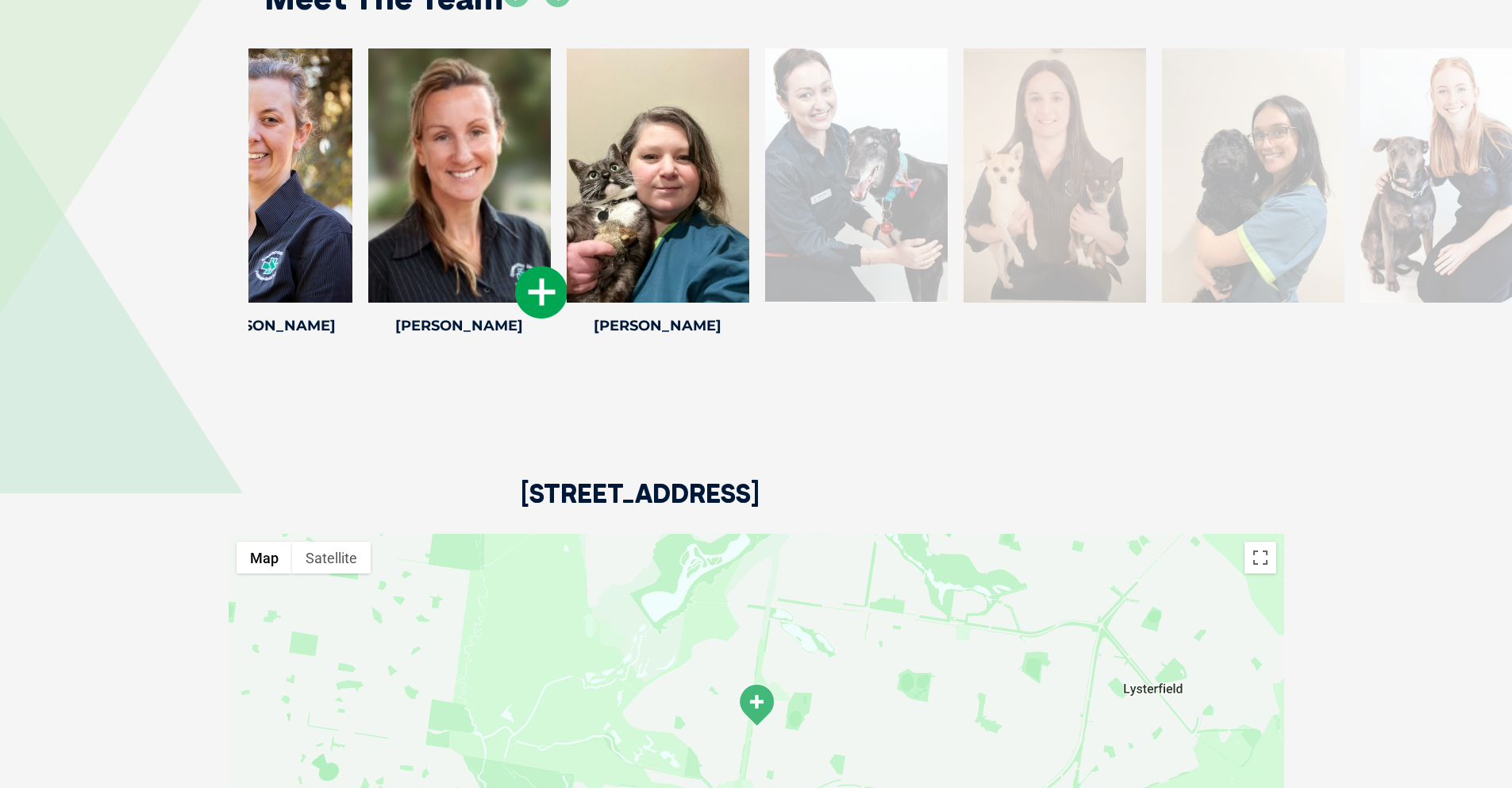
drag, startPoint x: 886, startPoint y: 188, endPoint x: 430, endPoint y: 190, distance: 456.0
click at [426, 192] on div at bounding box center [459, 175] width 183 height 254
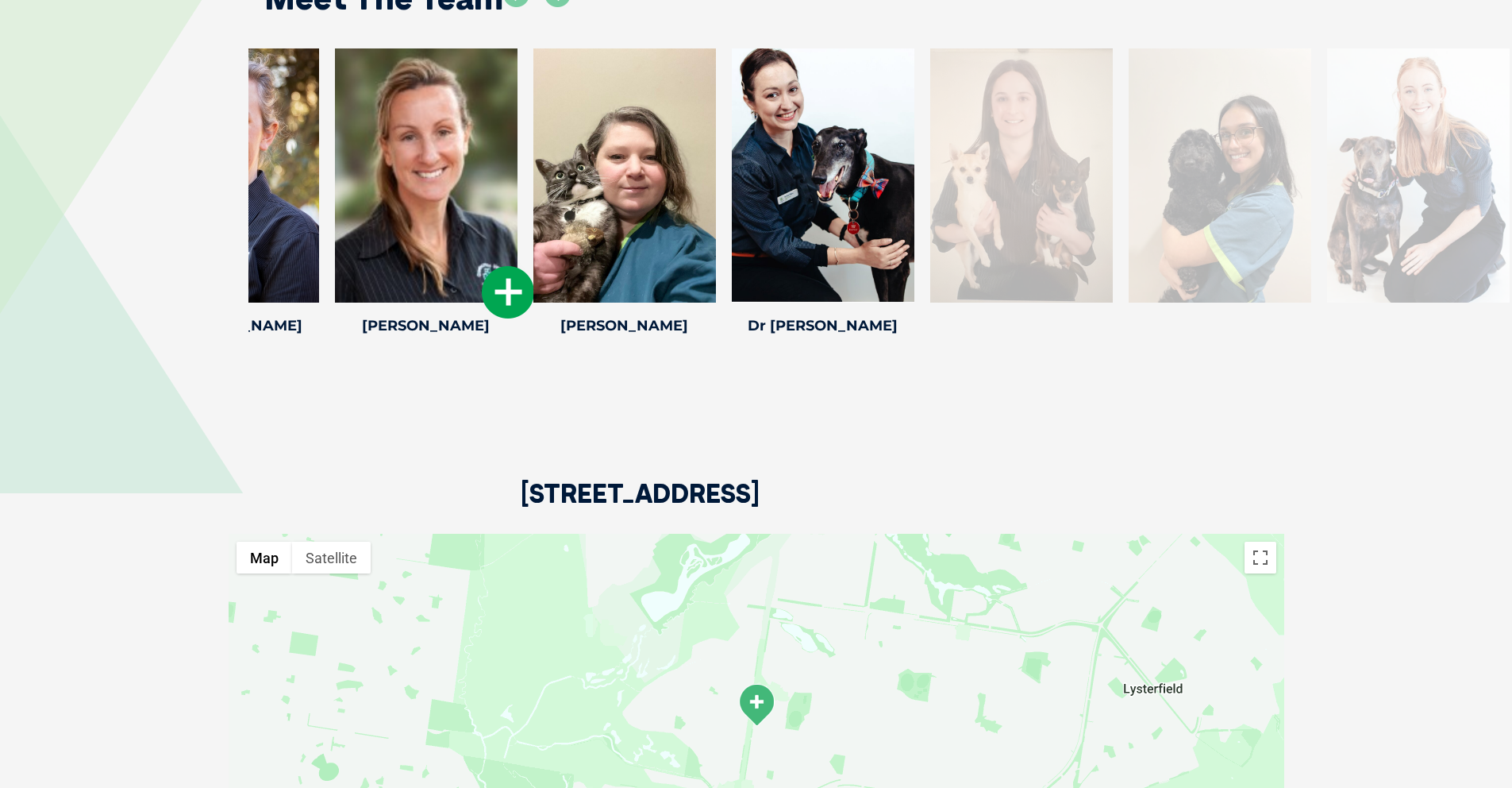
drag, startPoint x: 657, startPoint y: 175, endPoint x: 468, endPoint y: 152, distance: 190.4
click at [467, 152] on div at bounding box center [426, 175] width 183 height 254
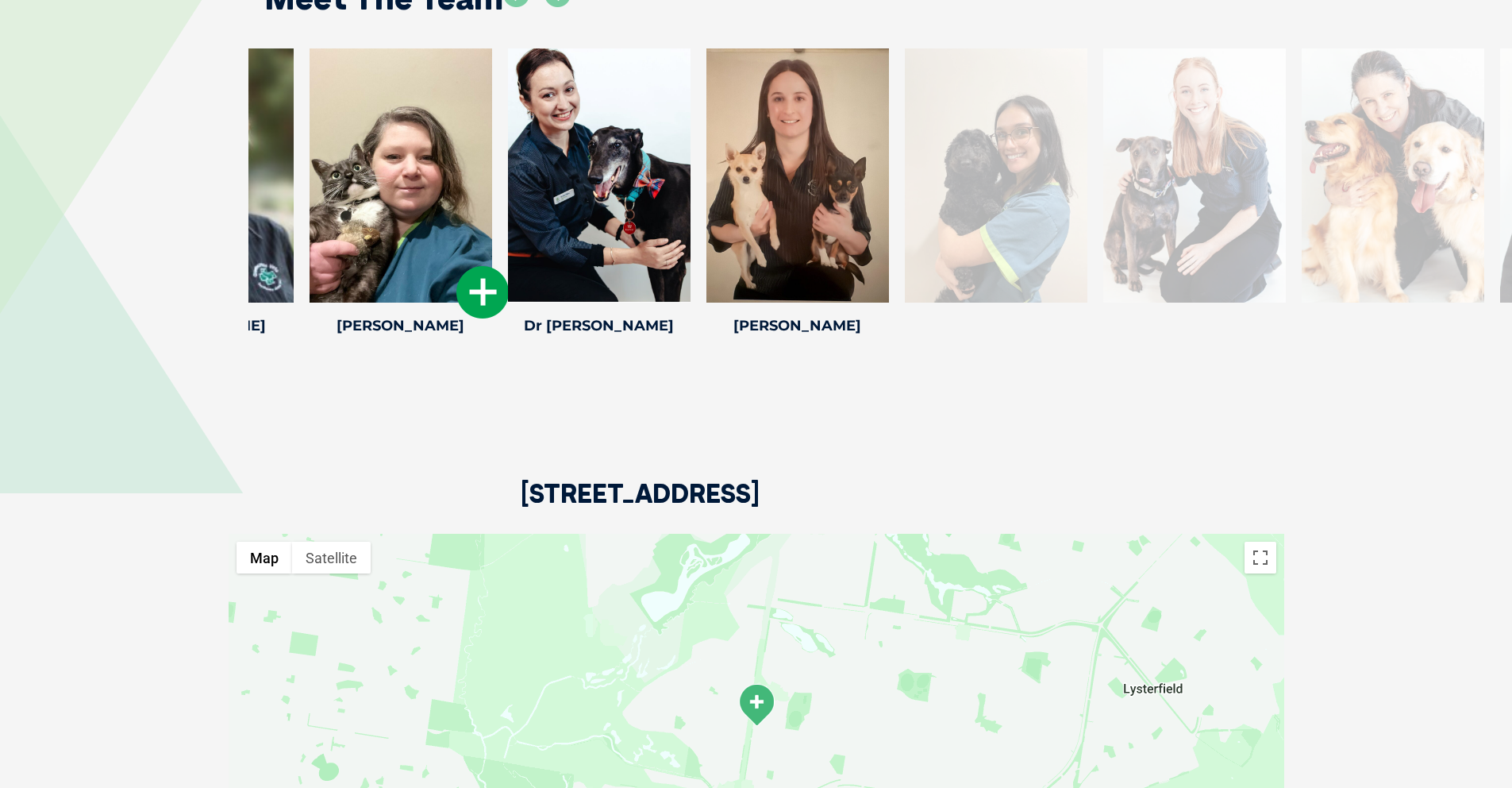
drag, startPoint x: 786, startPoint y: 148, endPoint x: 492, endPoint y: 97, distance: 298.4
click at [491, 98] on div "[PERSON_NAME] [PERSON_NAME] Veterinary Nurse [PERSON_NAME] has always had a pas…" at bounding box center [400, 194] width 198 height 292
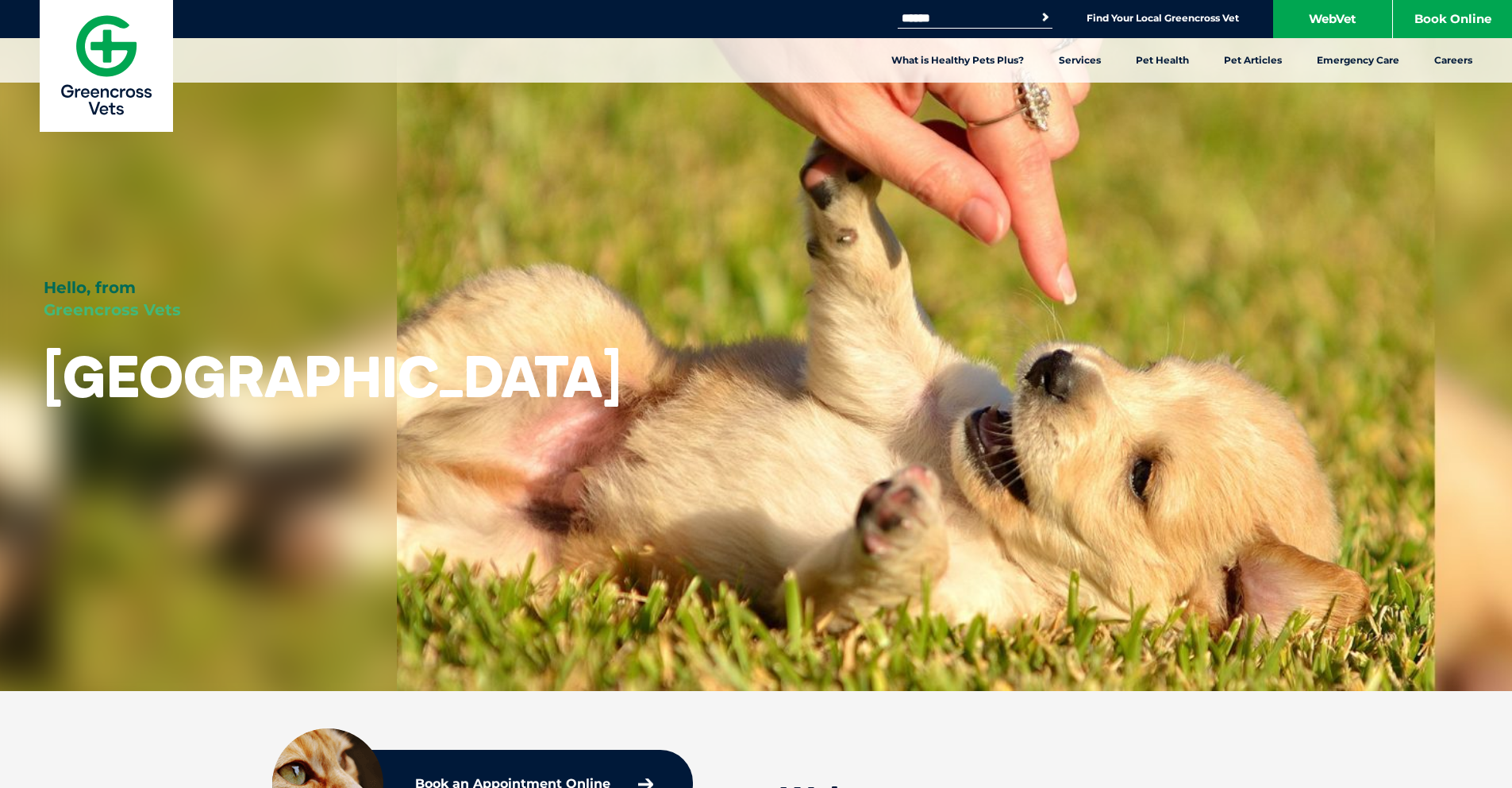
scroll to position [0, 0]
